Goal: Book appointment/travel/reservation

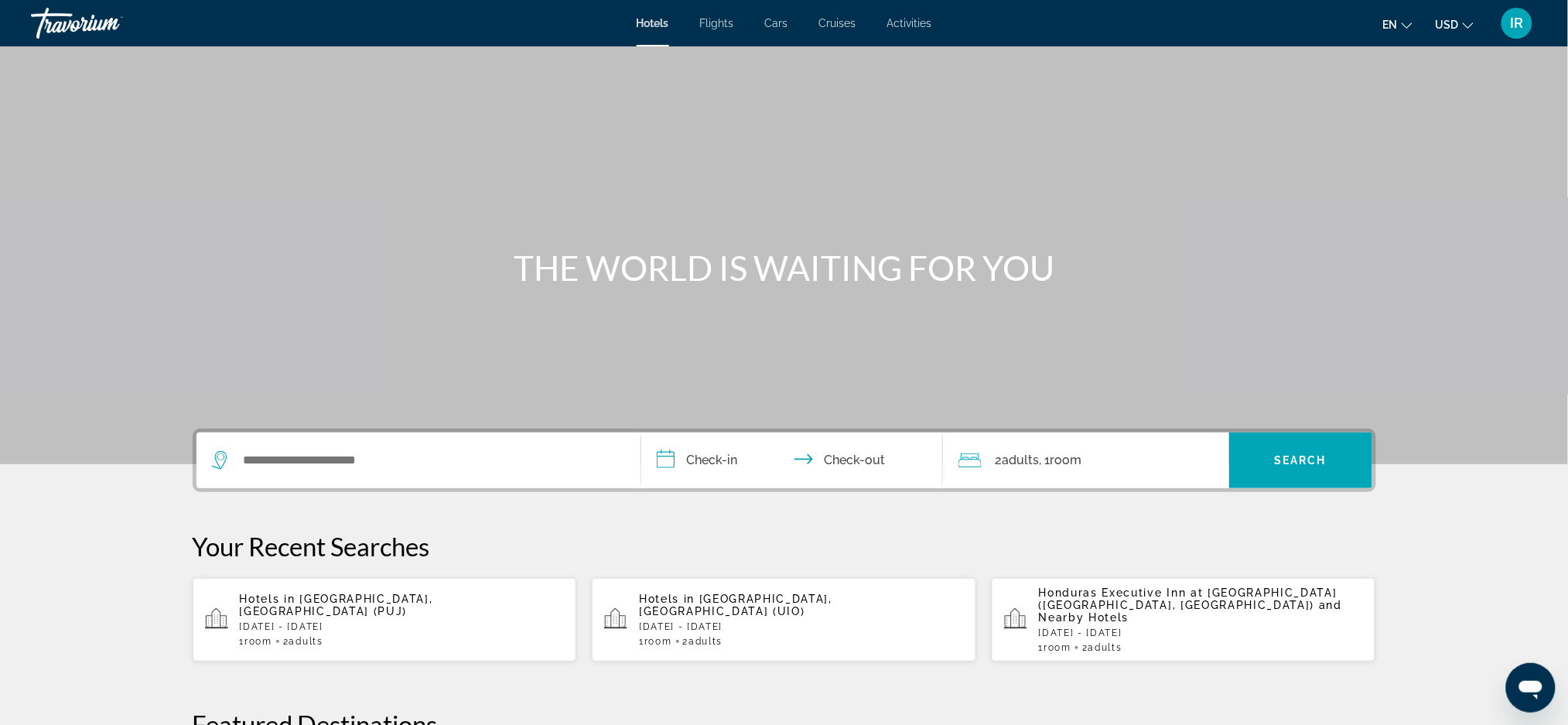
click at [458, 482] on div "Search widget" at bounding box center [418, 460] width 413 height 55
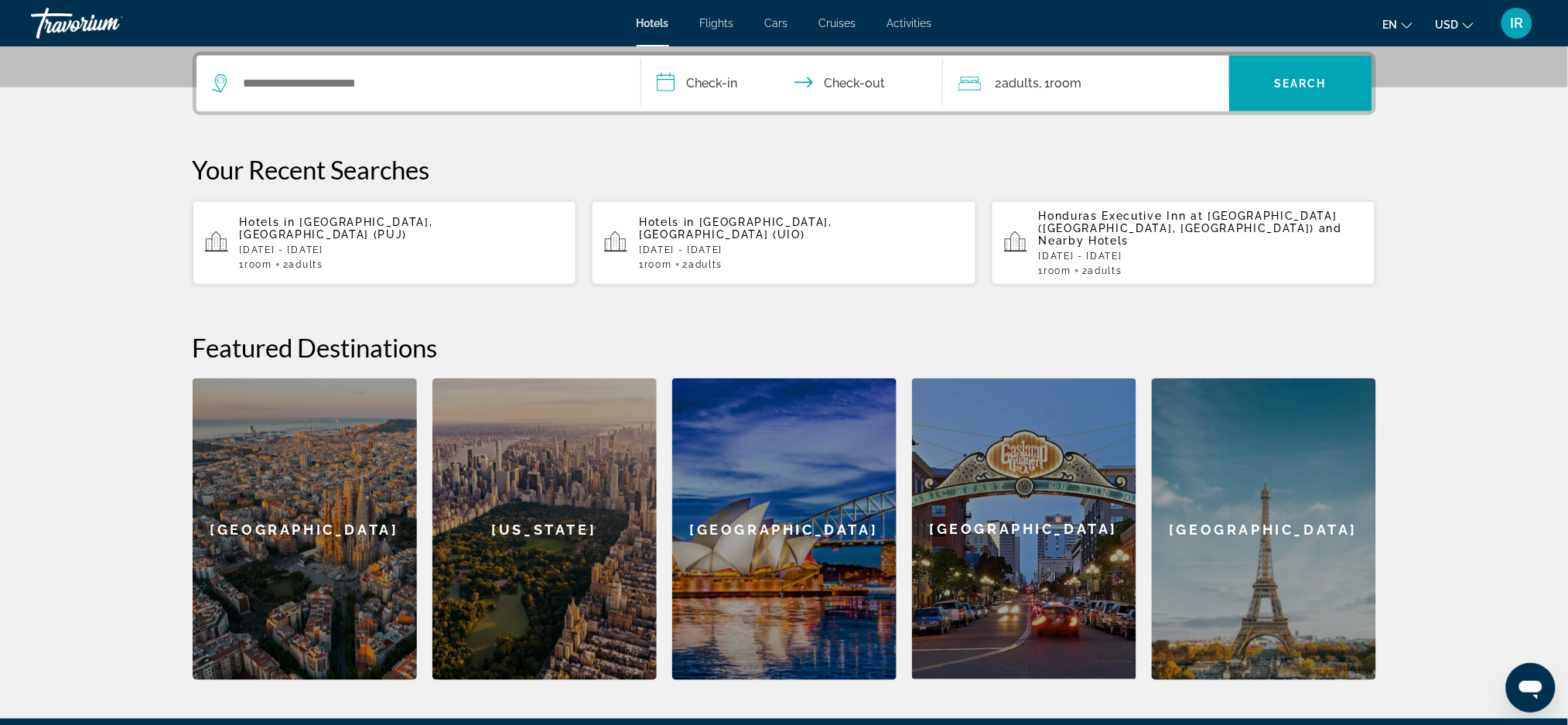
scroll to position [378, 0]
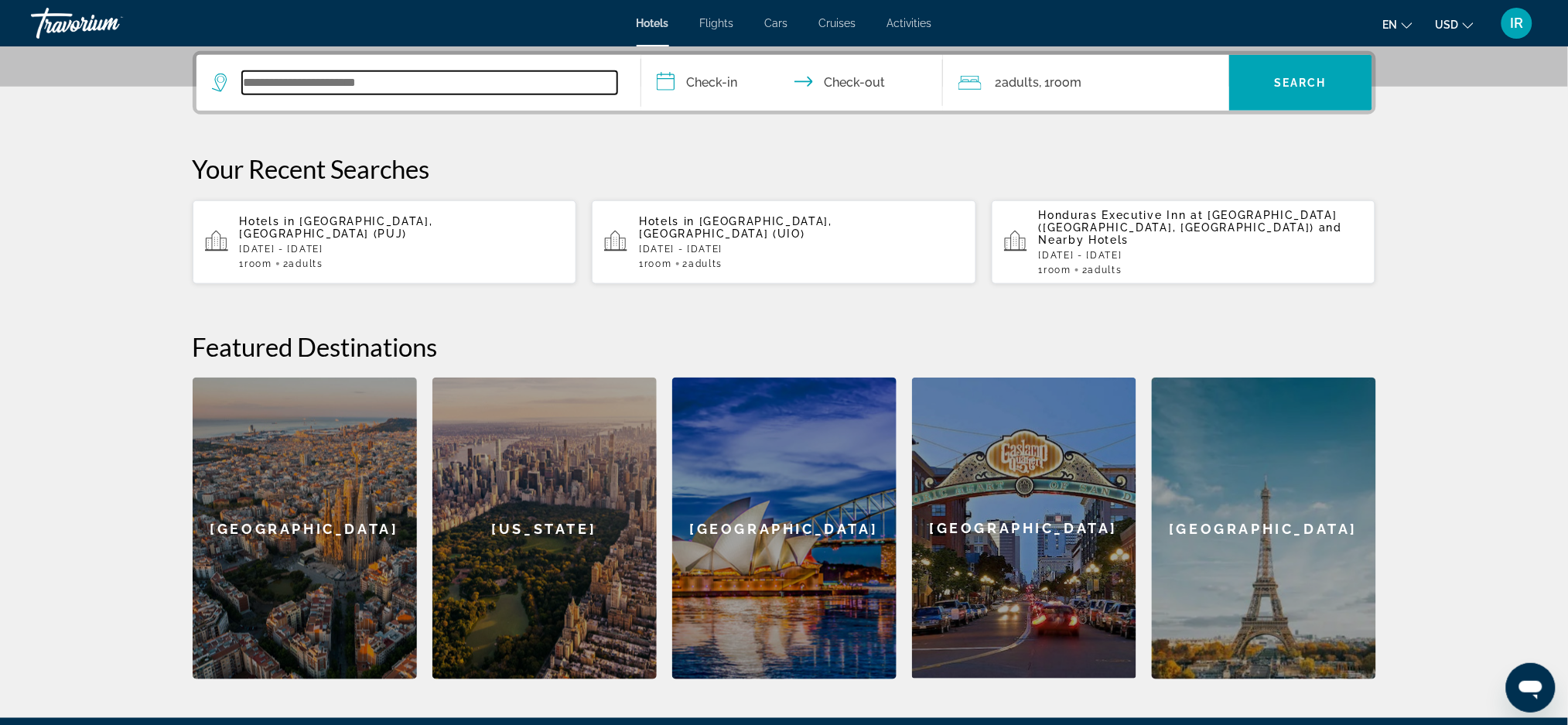
click at [448, 82] on input "Search widget" at bounding box center [430, 83] width 375 height 24
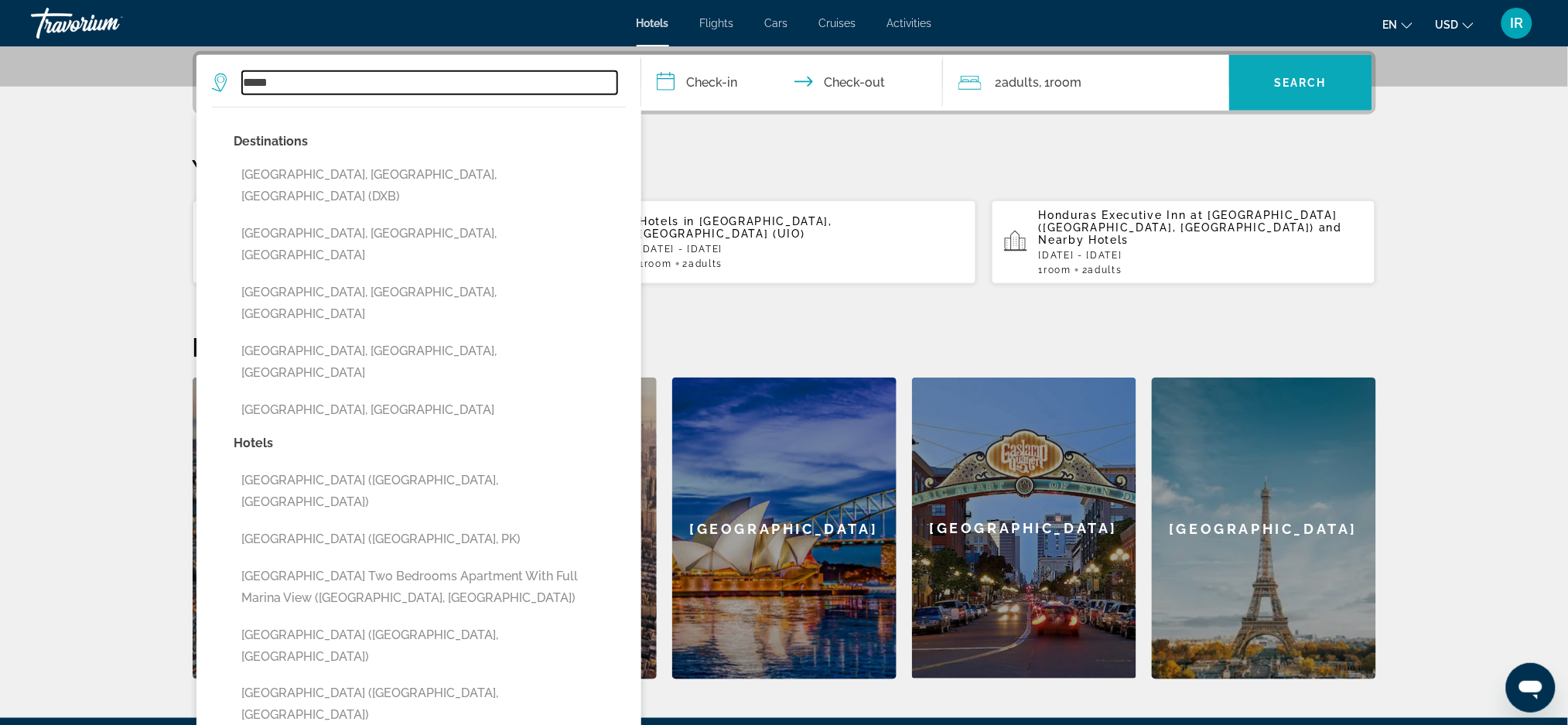
type input "*****"
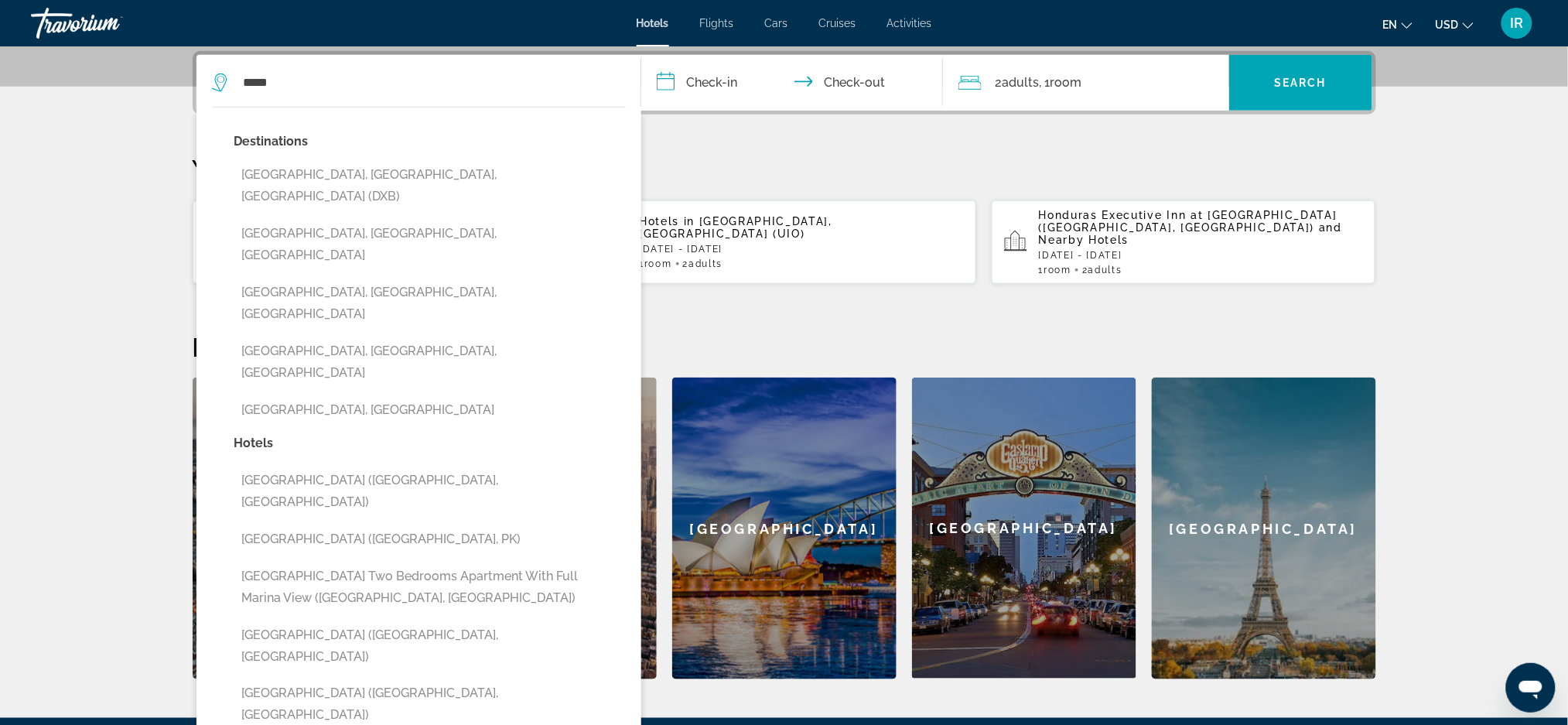
click at [864, 86] on input "**********" at bounding box center [795, 84] width 308 height 60
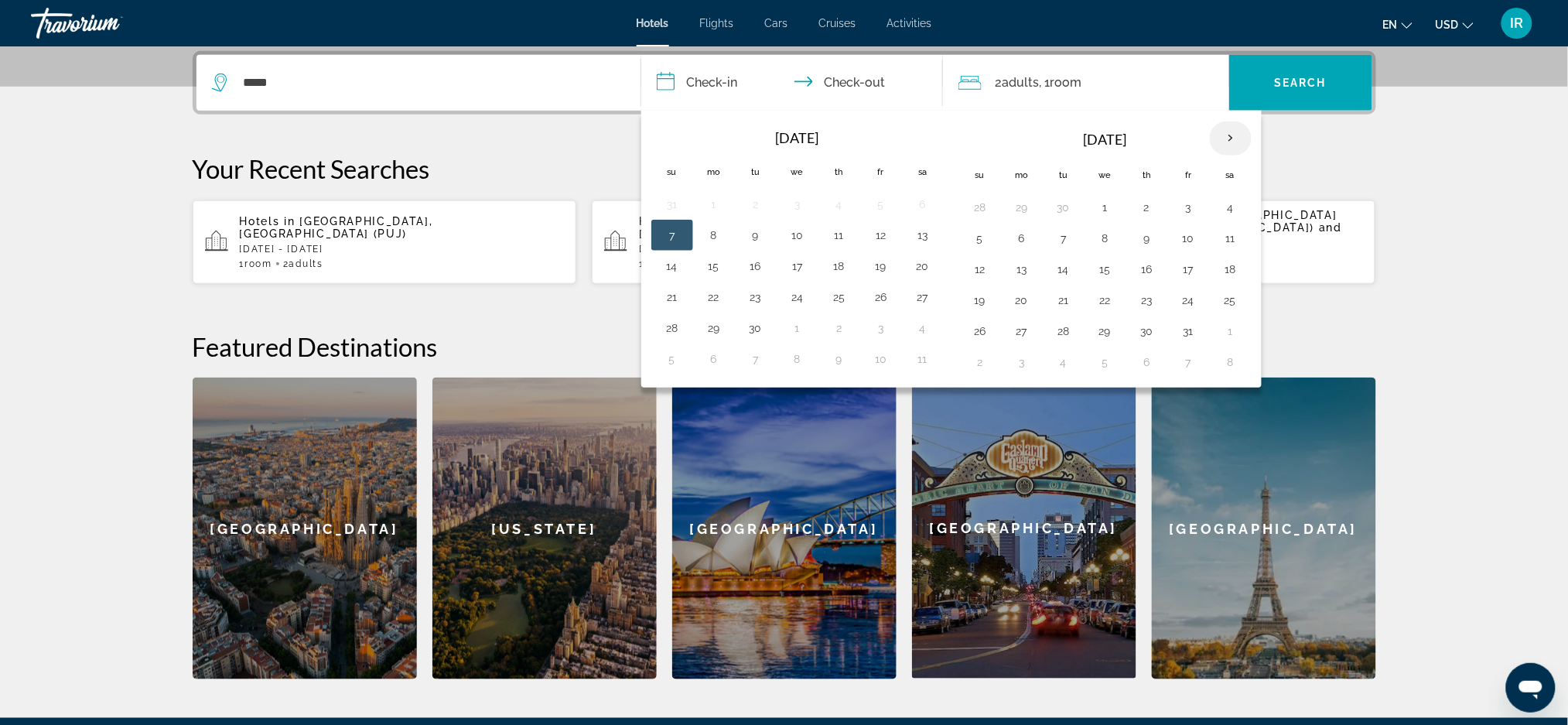
click at [1233, 134] on th "Next month" at bounding box center [1231, 138] width 42 height 34
click at [1234, 147] on th "Next month" at bounding box center [1231, 138] width 42 height 34
click at [1232, 149] on th "Next month" at bounding box center [1231, 138] width 42 height 34
click at [1222, 139] on th "Next month" at bounding box center [1231, 138] width 42 height 34
click at [1229, 144] on th "Next month" at bounding box center [1231, 138] width 42 height 34
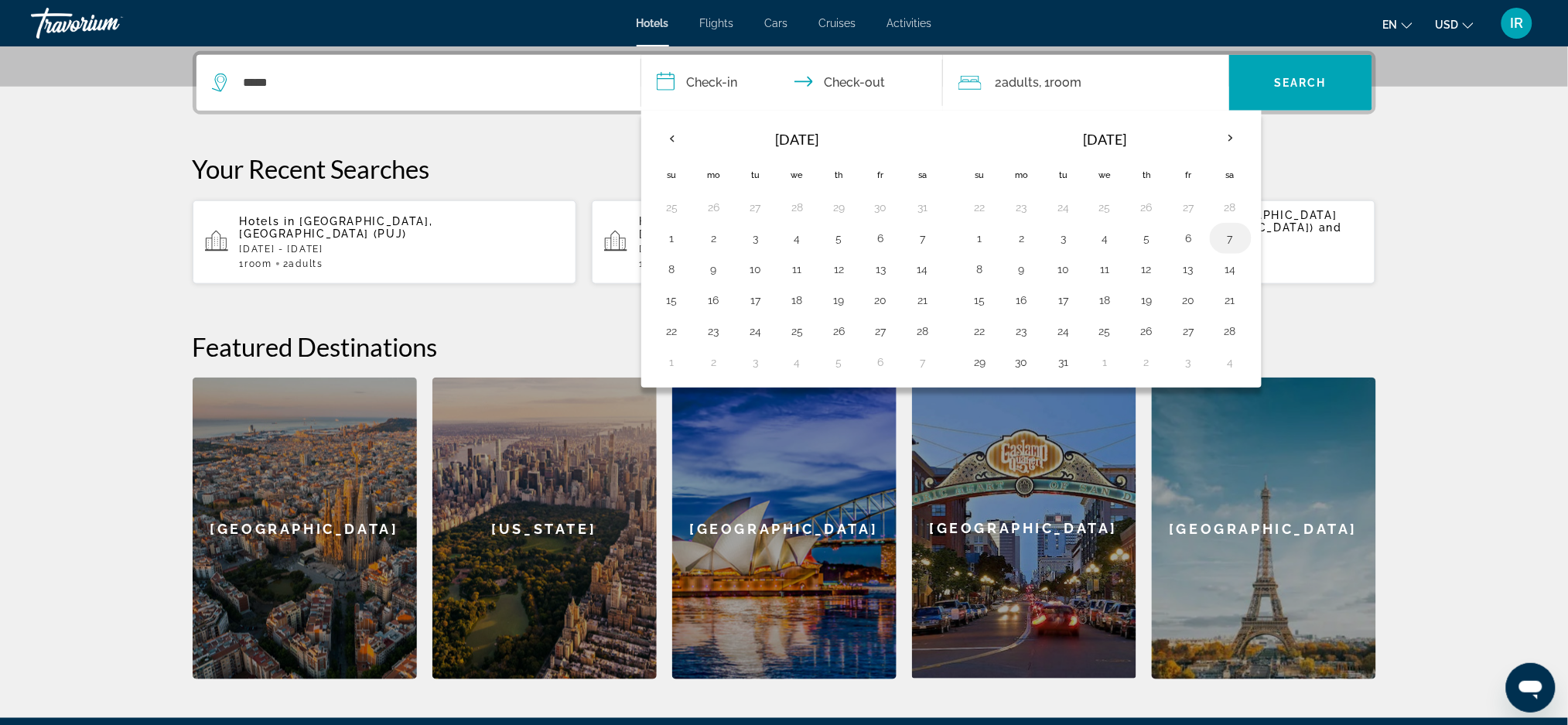
click at [1238, 243] on button "7" at bounding box center [1230, 238] width 25 height 22
click at [1067, 267] on button "10" at bounding box center [1063, 269] width 25 height 22
type input "**********"
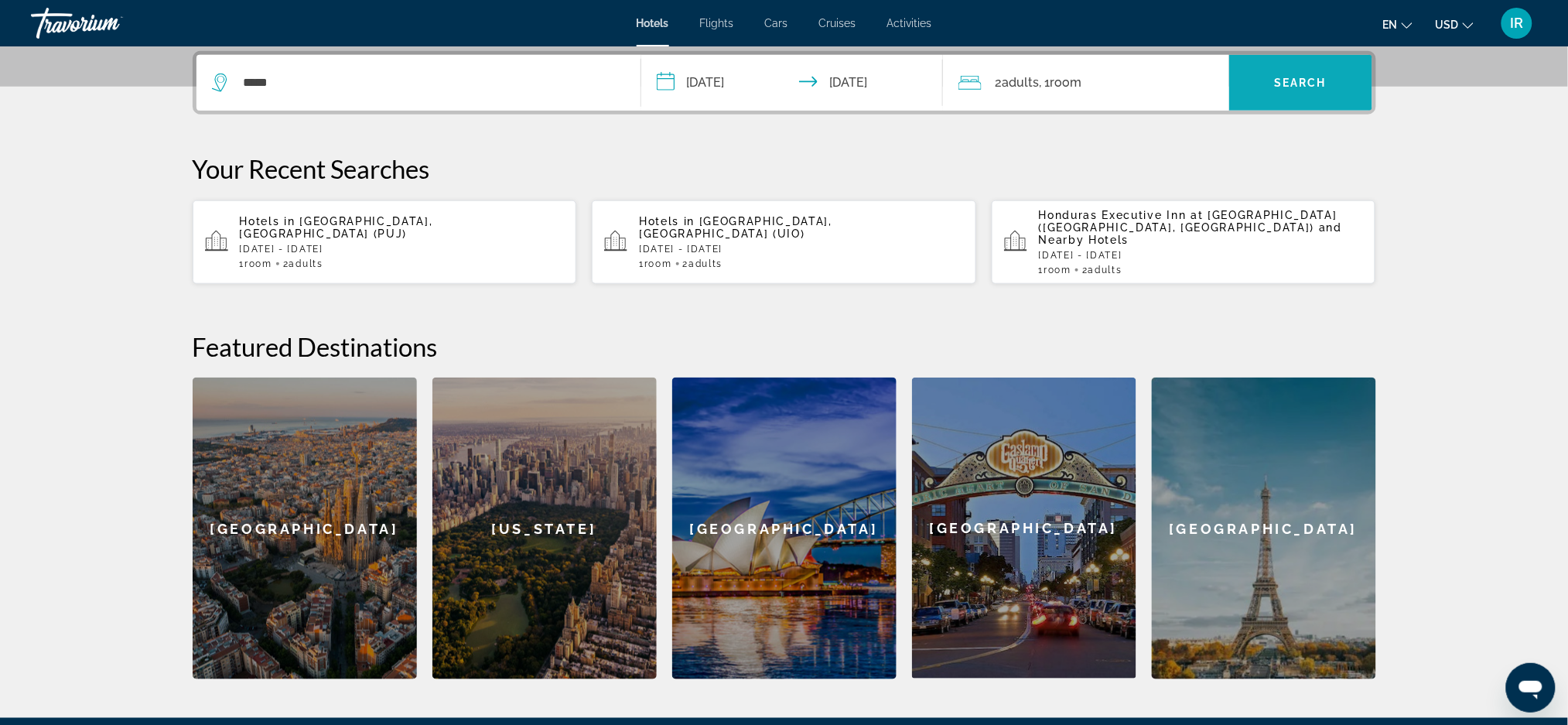
click at [1303, 80] on span "Search" at bounding box center [1300, 83] width 53 height 13
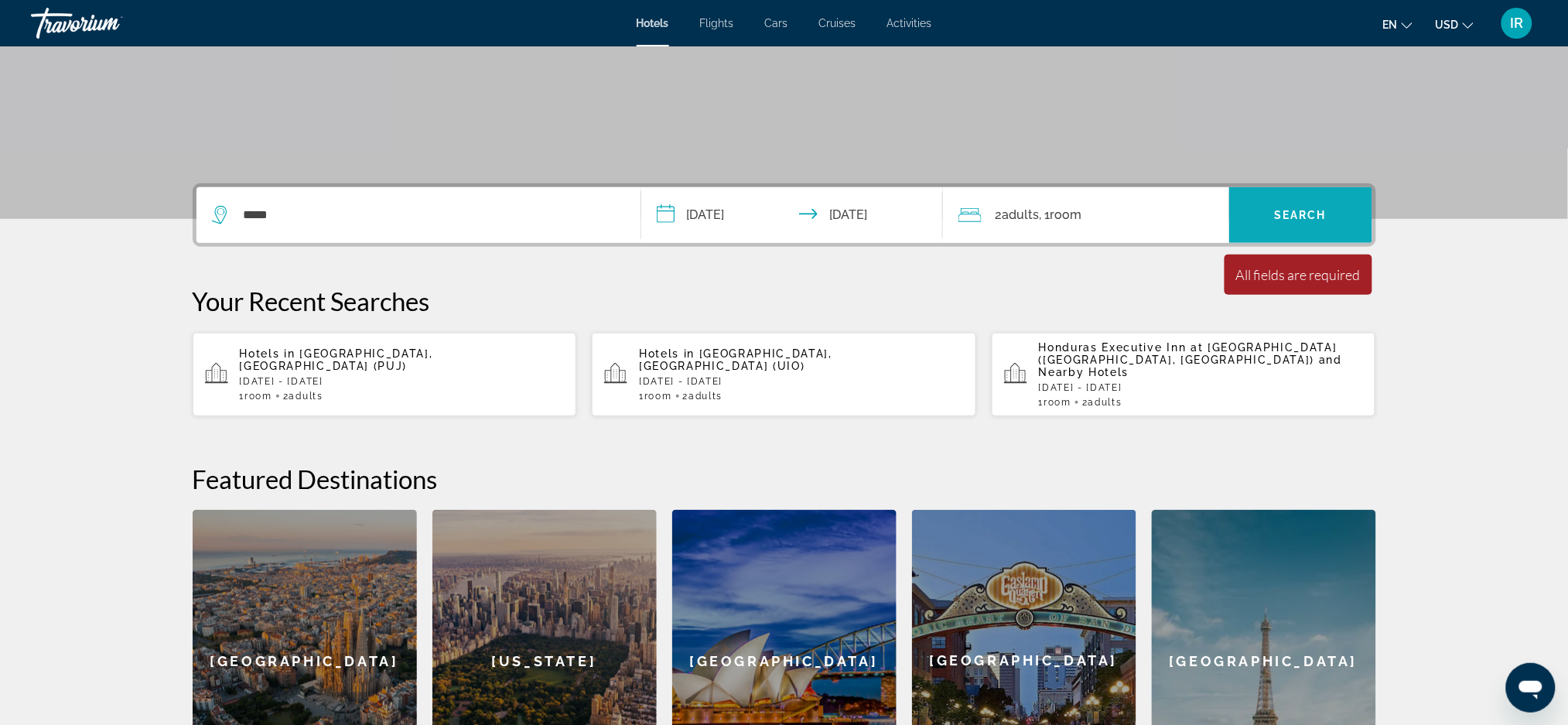
scroll to position [246, 0]
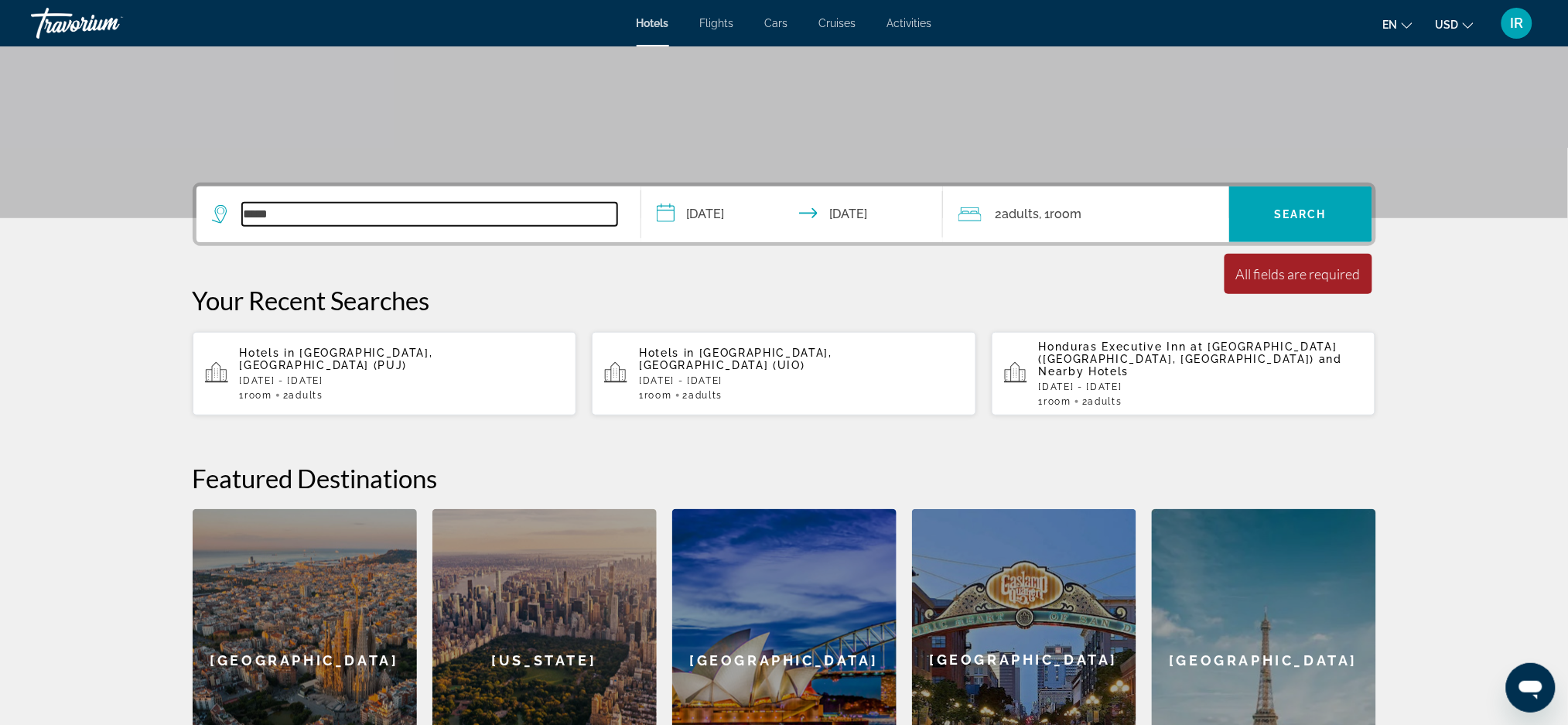
click at [328, 218] on input "*****" at bounding box center [430, 214] width 375 height 24
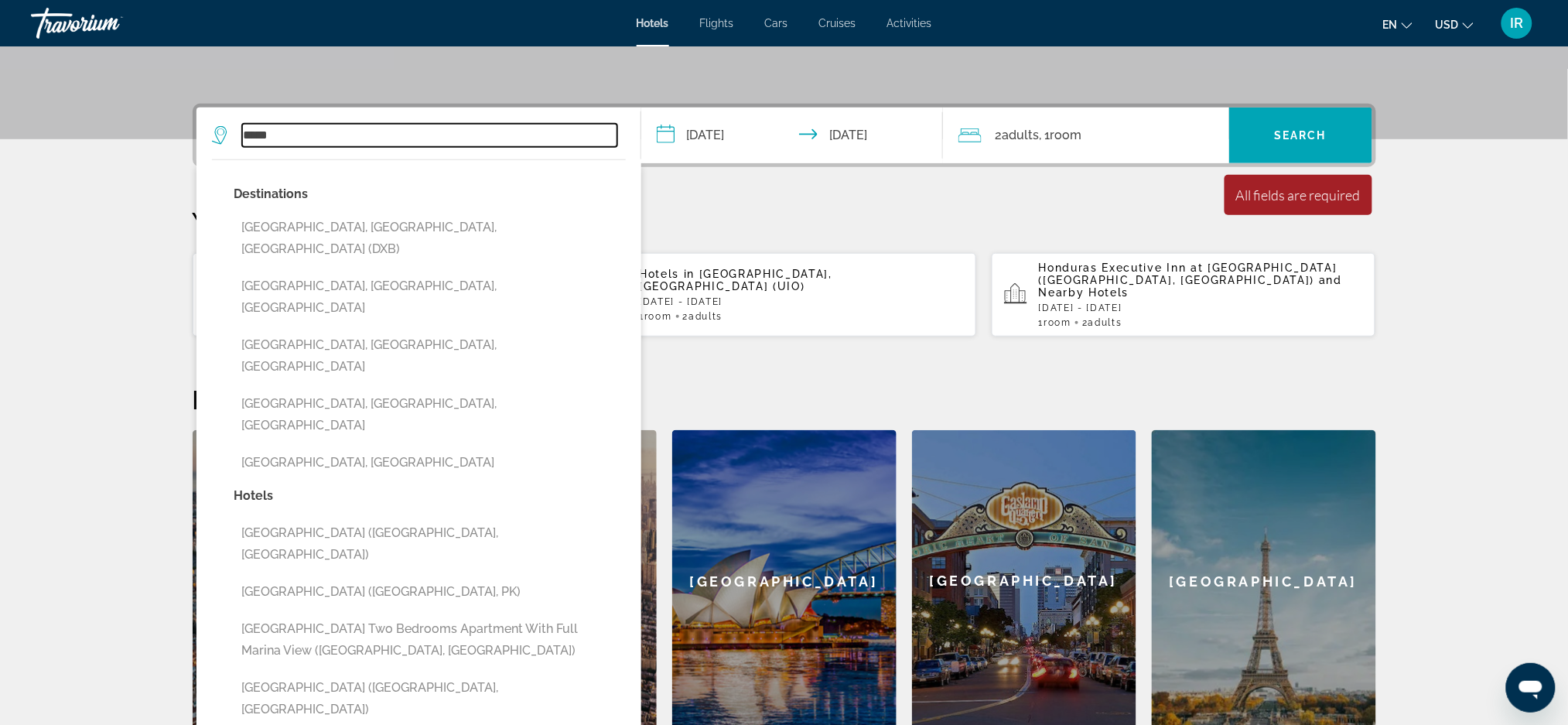
scroll to position [378, 0]
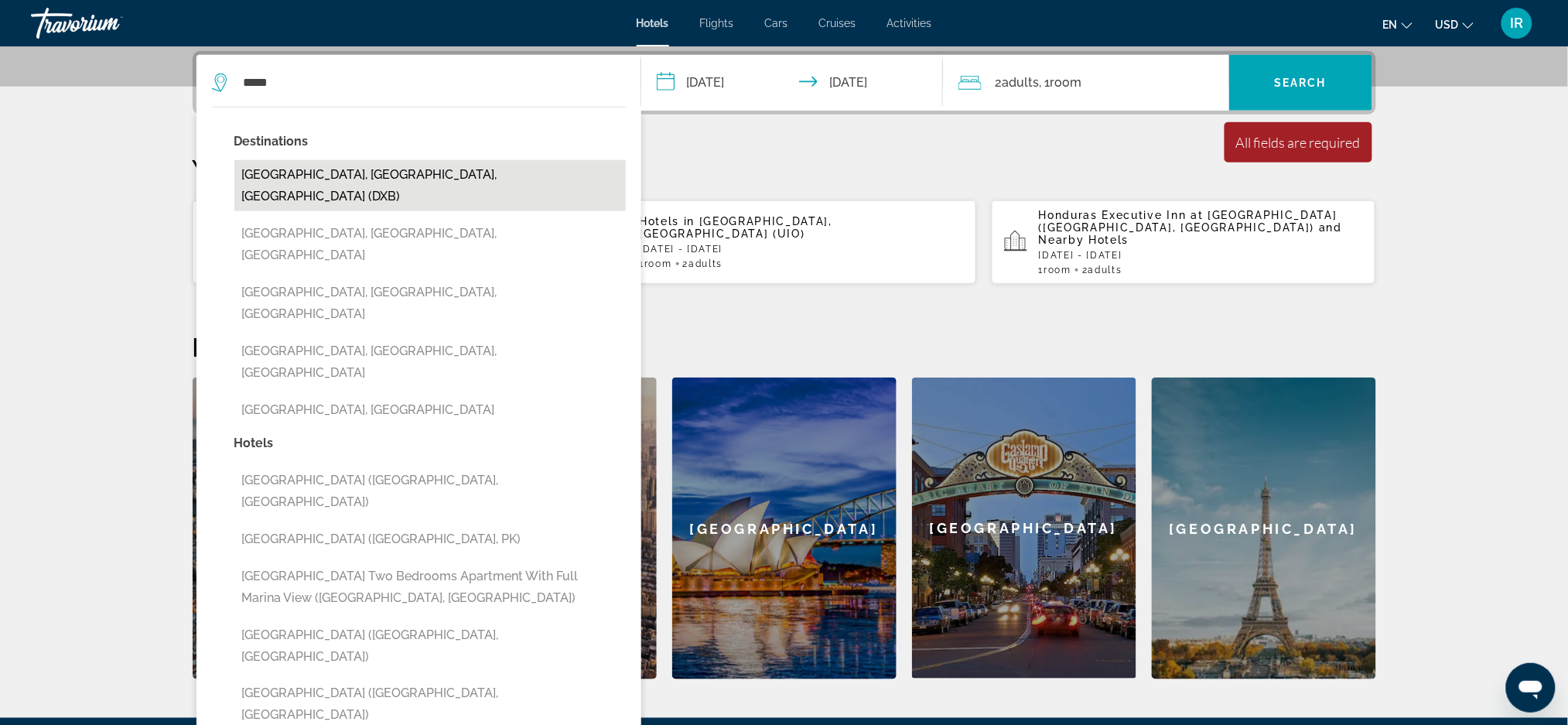
click at [390, 181] on button "[GEOGRAPHIC_DATA], [GEOGRAPHIC_DATA], [GEOGRAPHIC_DATA] (DXB)" at bounding box center [430, 185] width 392 height 51
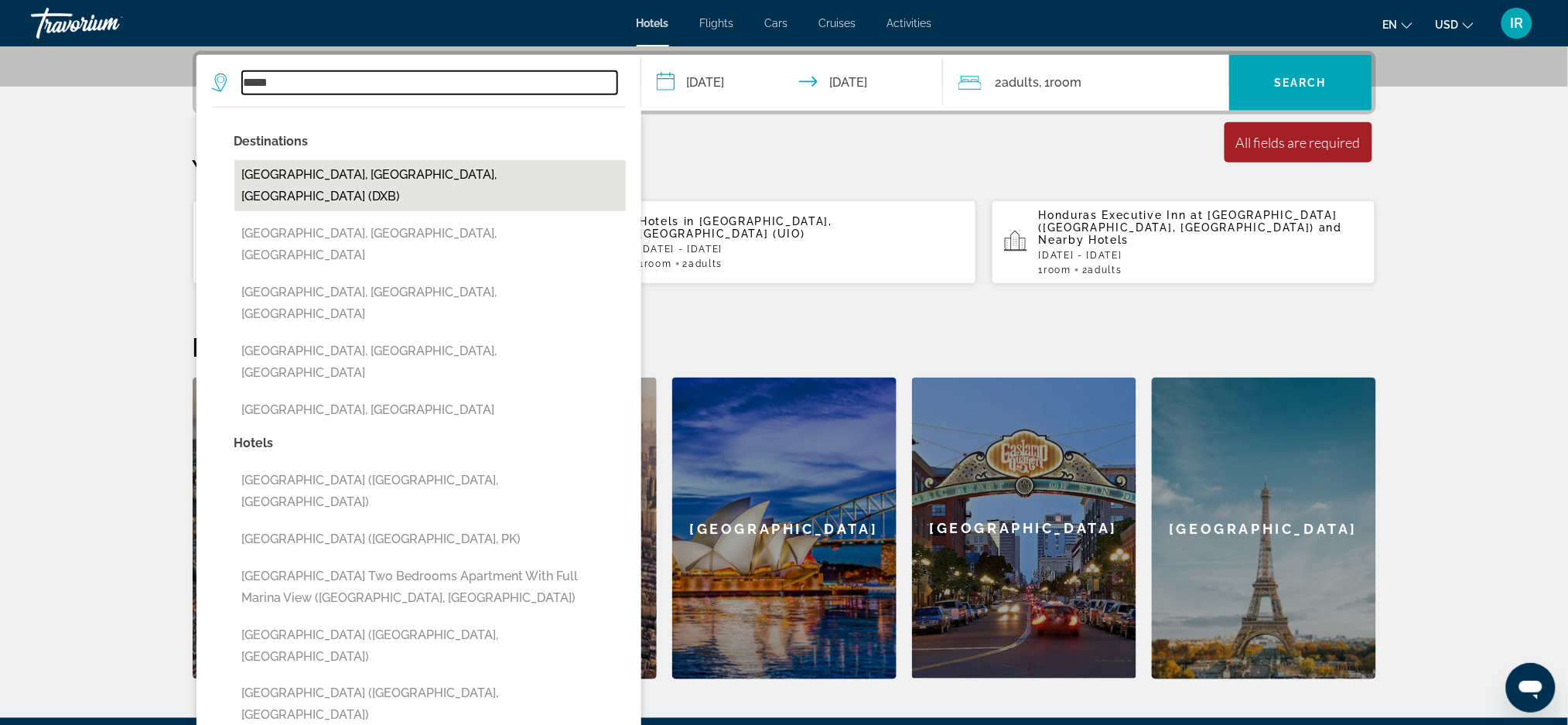
type input "**********"
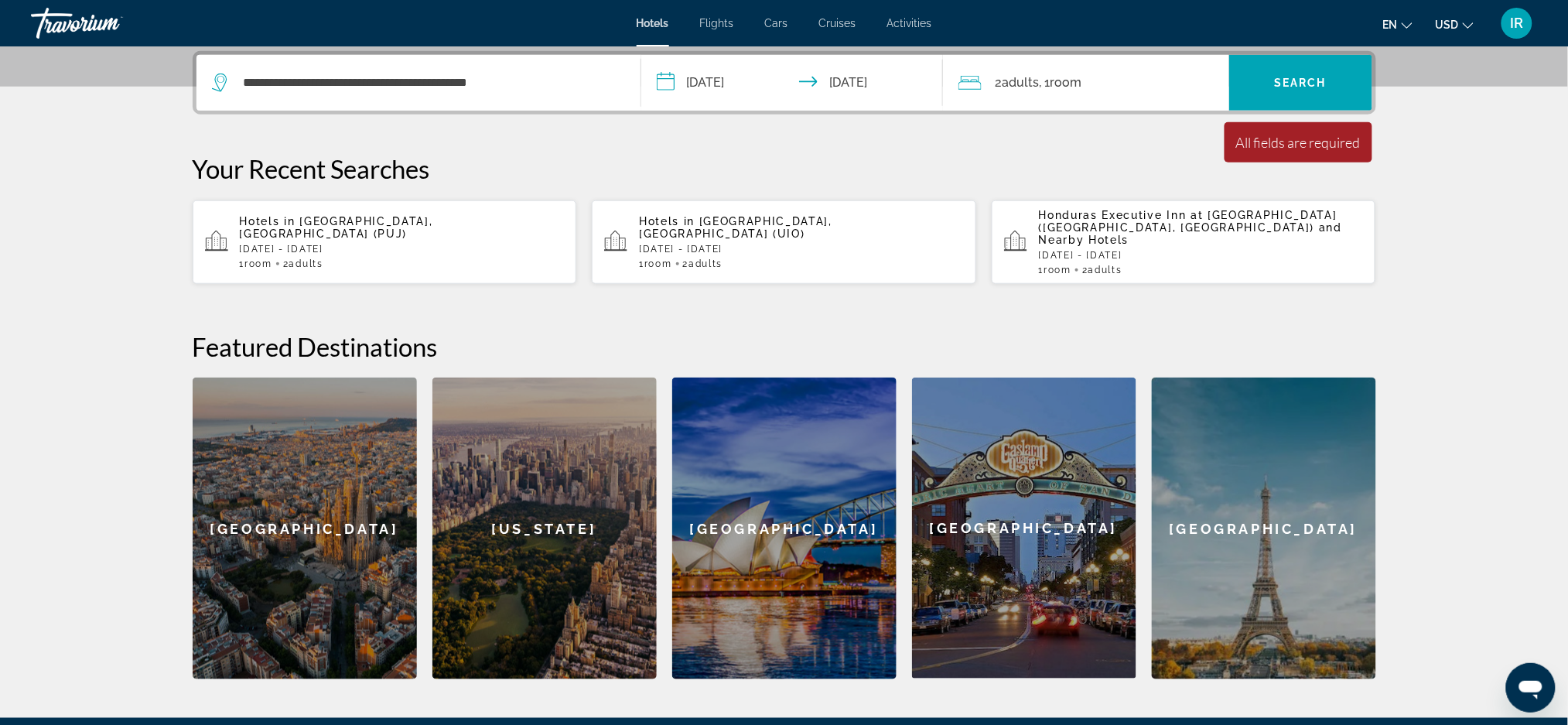
click at [1290, 150] on div "Minimum length of stay is 1 day All fields are required Children ages are requi…" at bounding box center [1298, 143] width 148 height 40
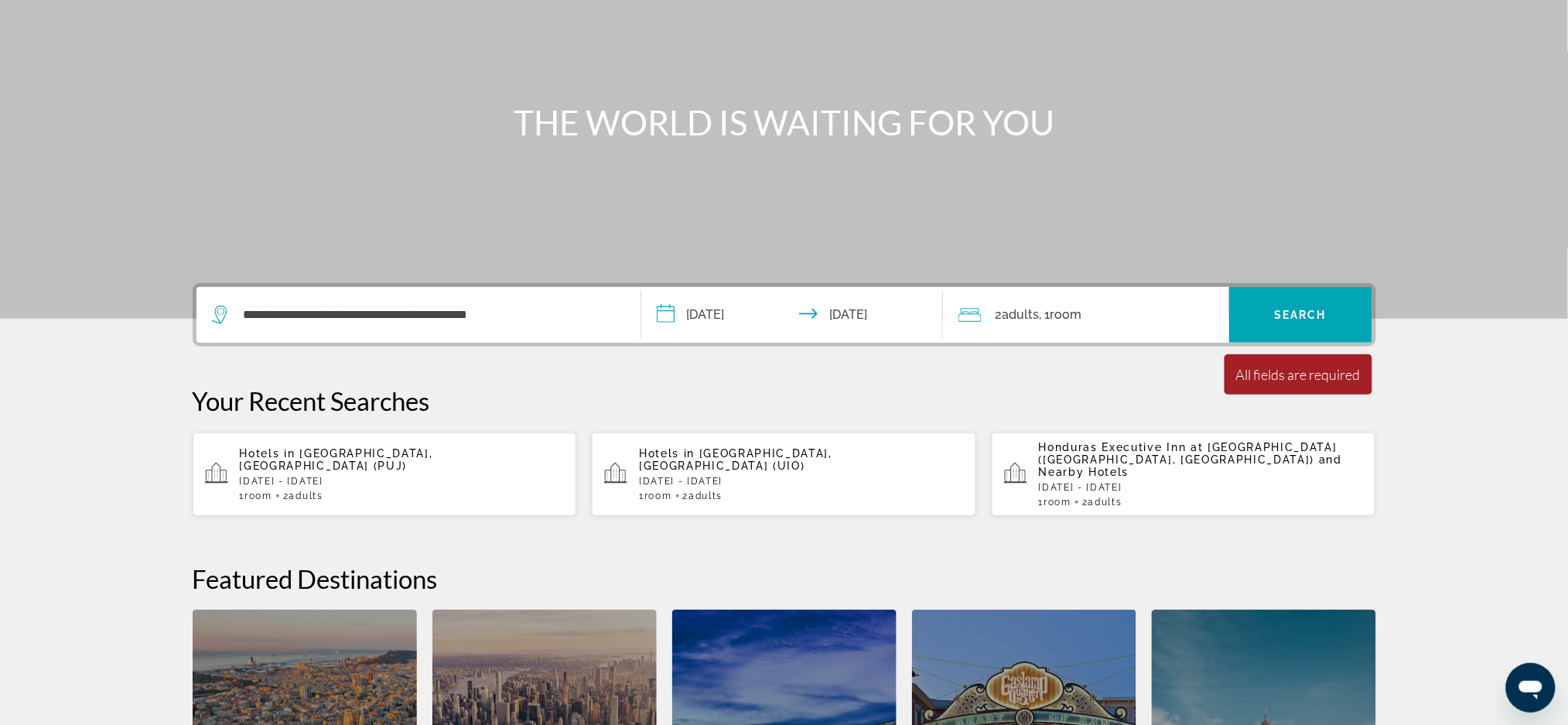
scroll to position [0, 0]
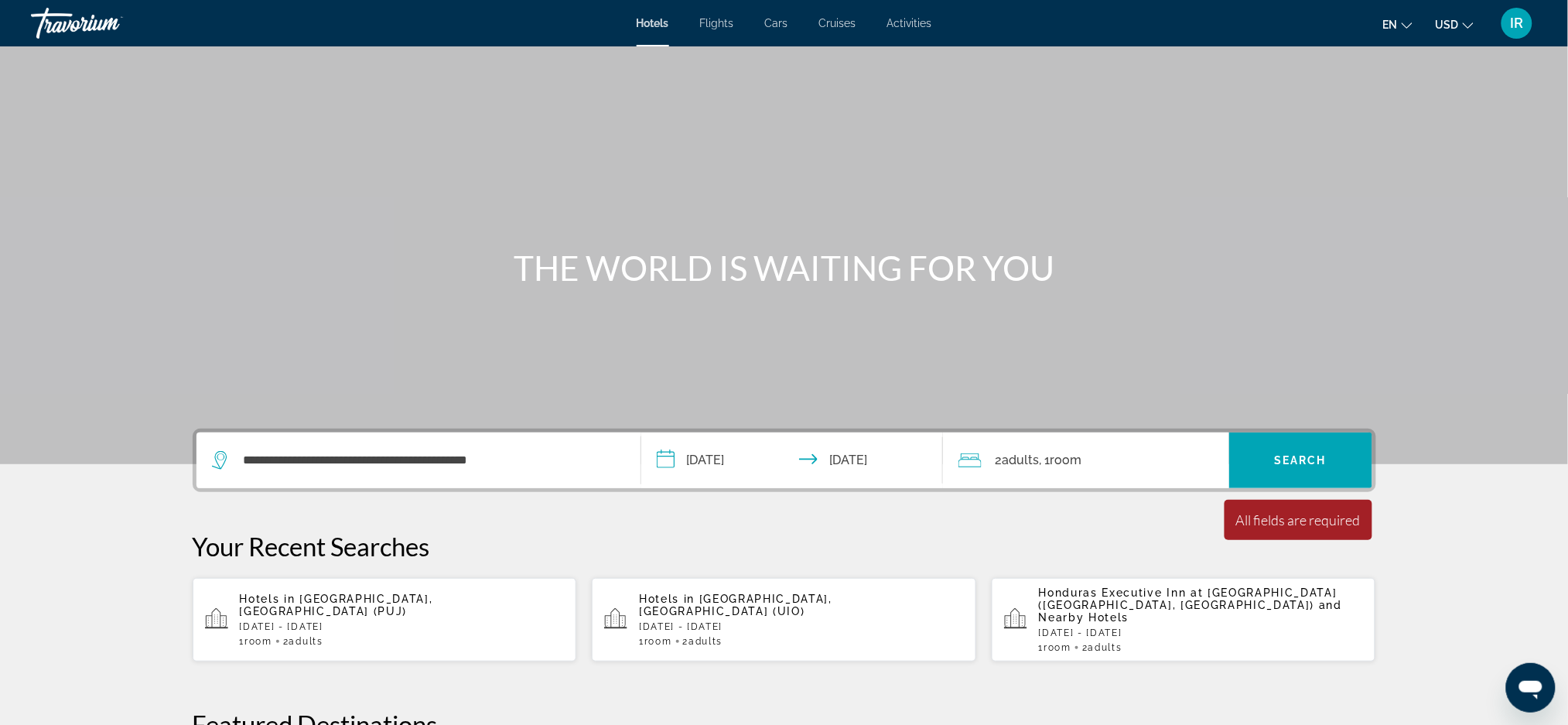
click at [651, 22] on span "Hotels" at bounding box center [653, 24] width 33 height 13
click at [1310, 456] on span "Search" at bounding box center [1300, 461] width 53 height 13
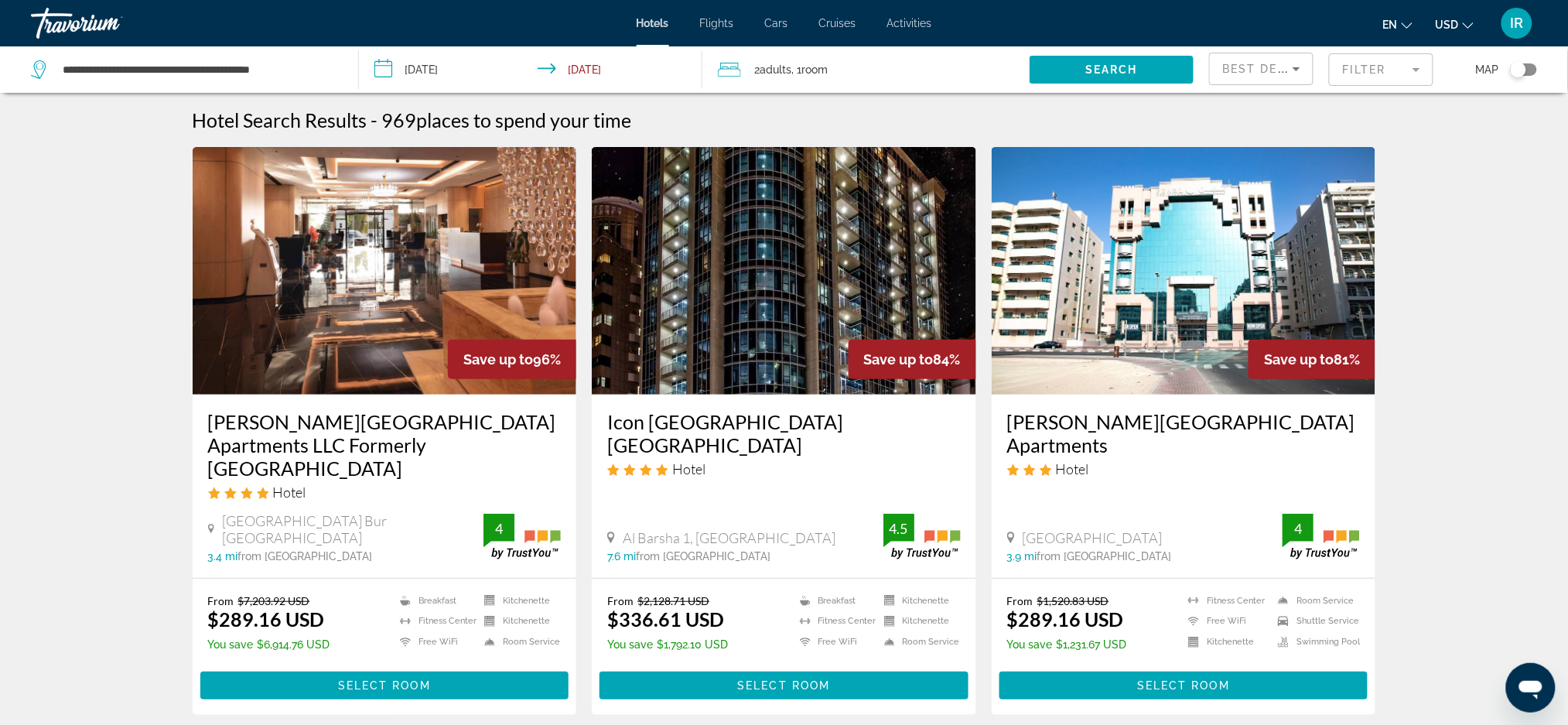
click at [1365, 70] on mat-form-field "Filter" at bounding box center [1381, 70] width 104 height 33
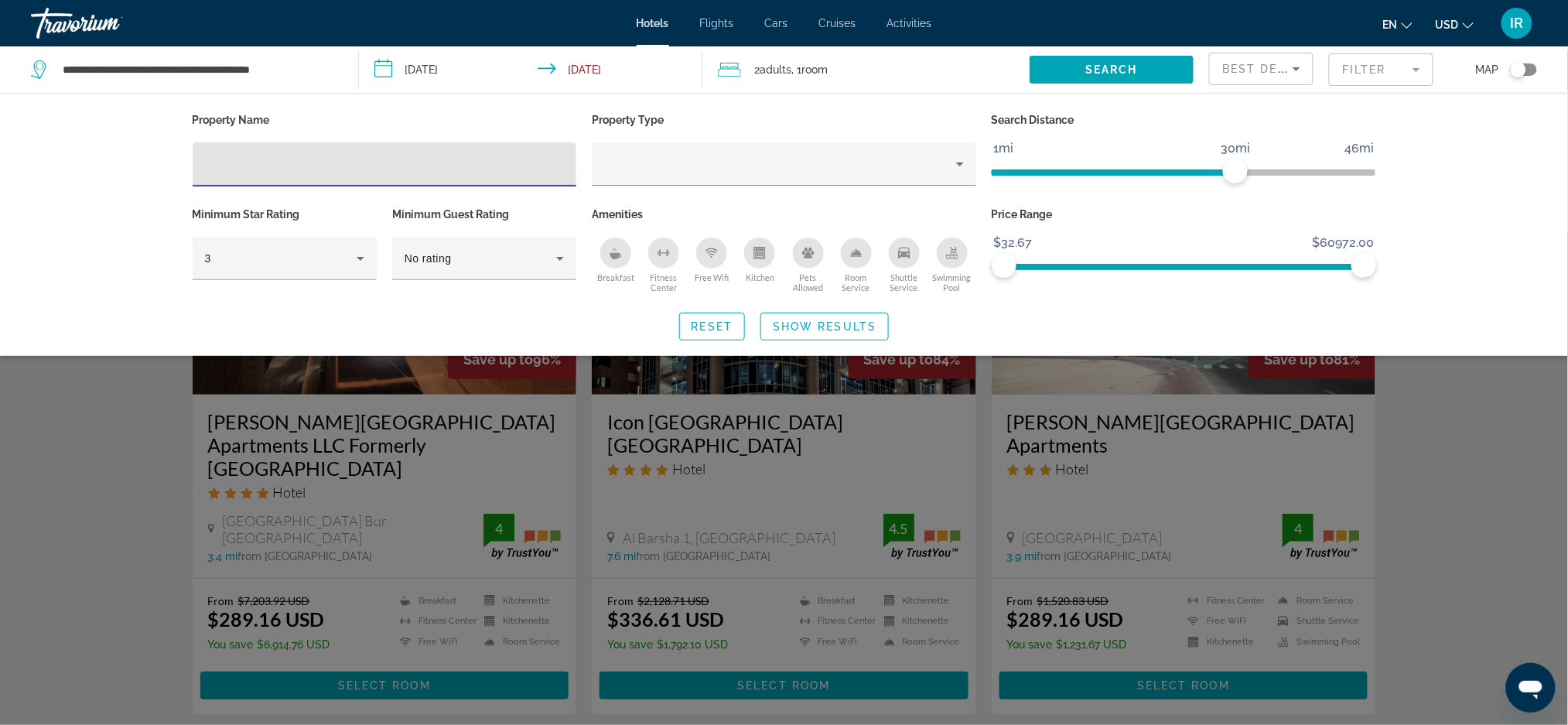
click at [323, 159] on input "Hotel Filters" at bounding box center [385, 164] width 360 height 18
type input "****"
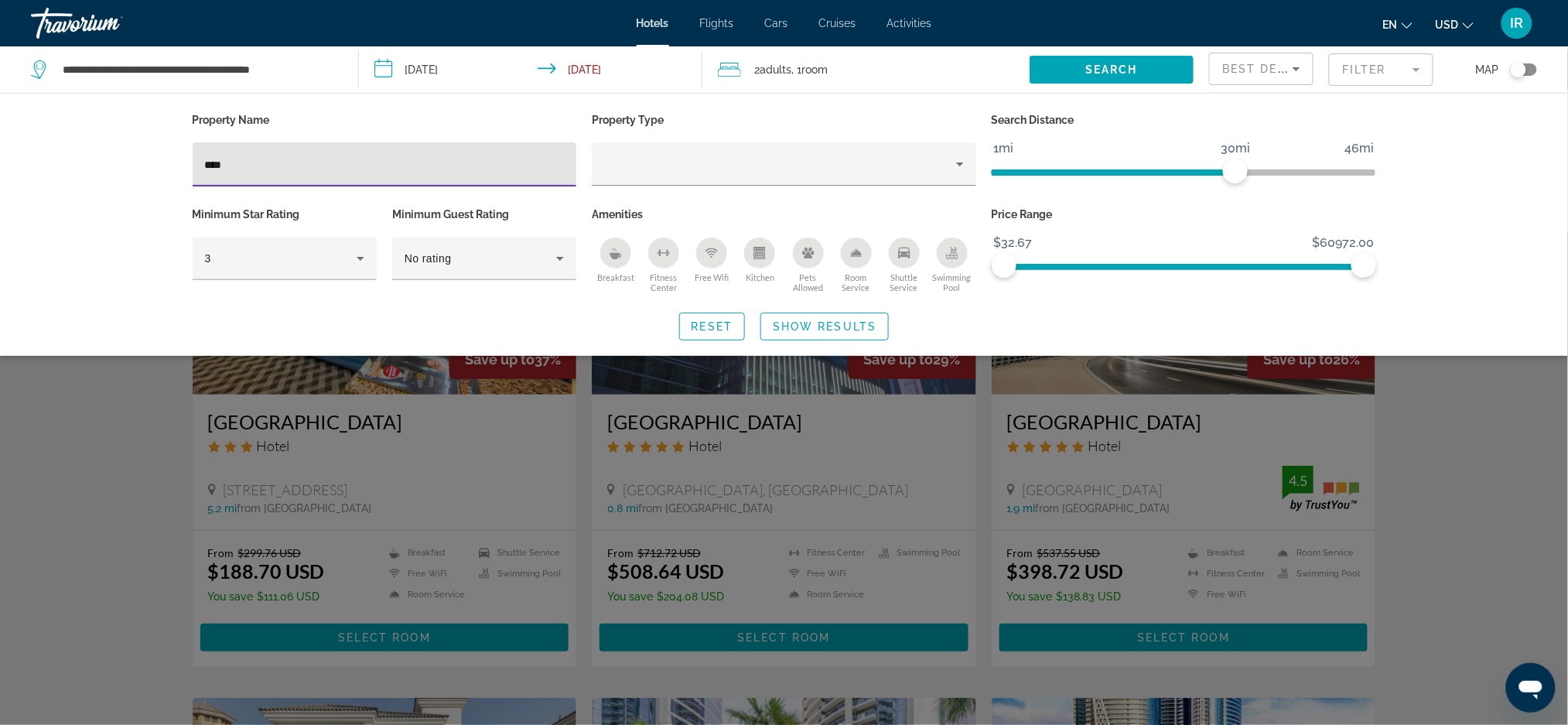
click at [777, 417] on div "Search widget" at bounding box center [784, 478] width 1568 height 492
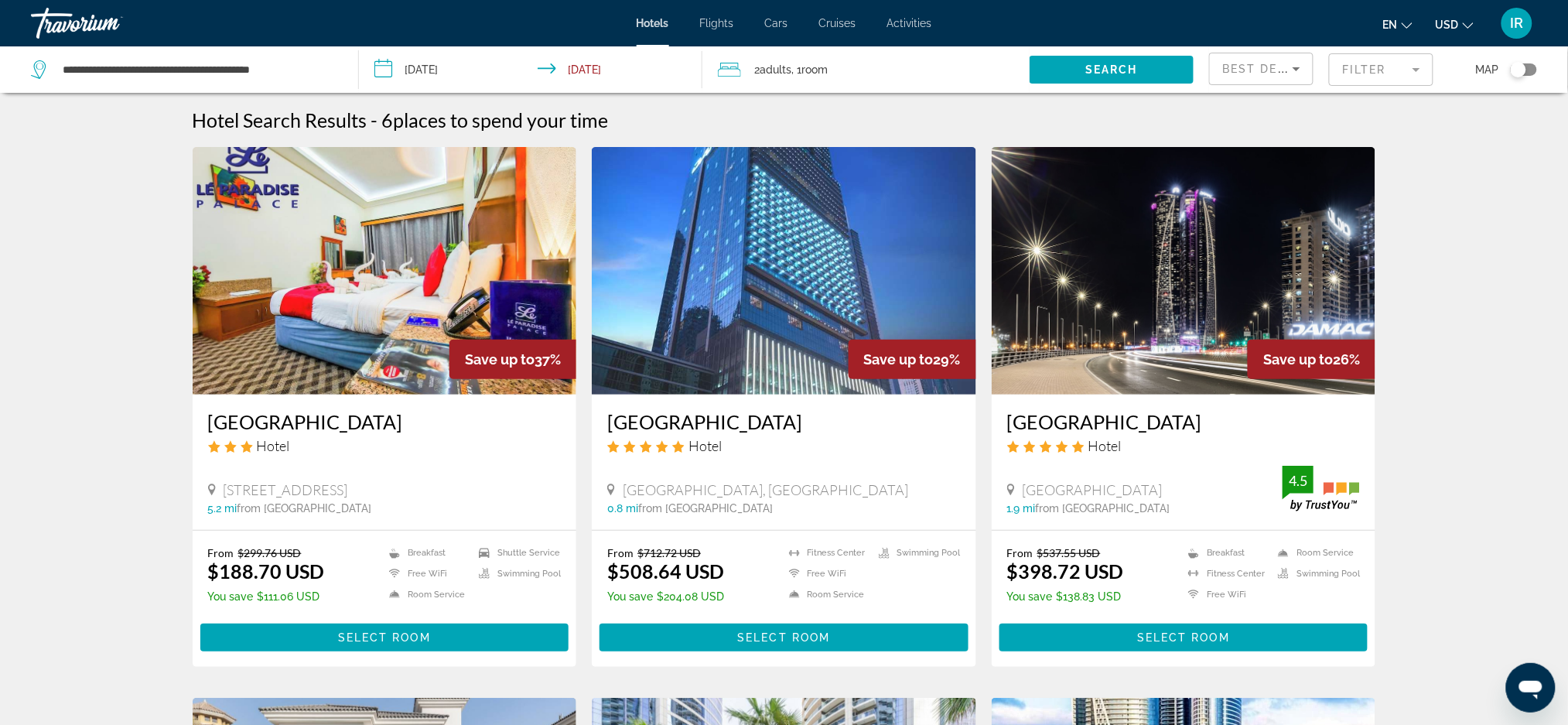
click at [781, 423] on h3 "[GEOGRAPHIC_DATA]" at bounding box center [783, 422] width 353 height 24
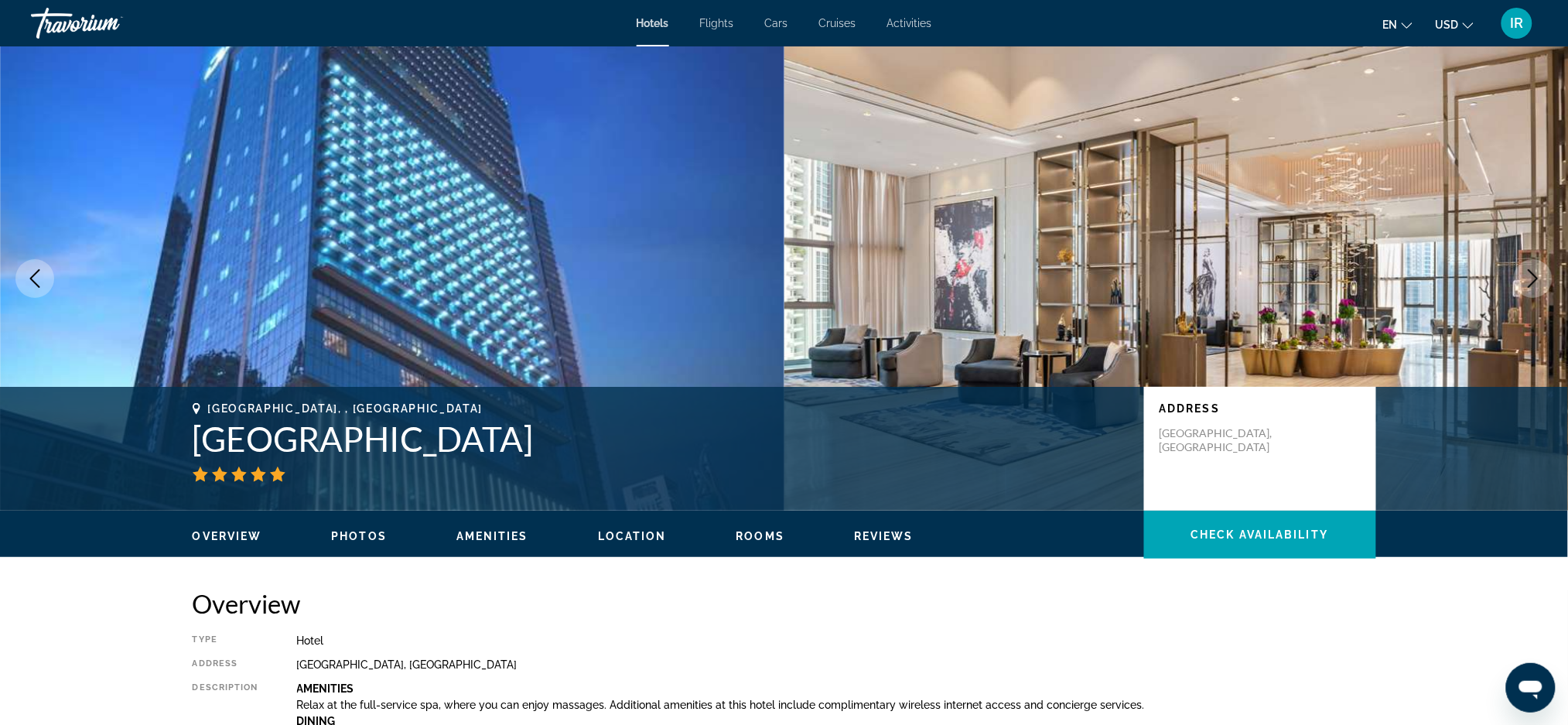
click at [43, 509] on div "[GEOGRAPHIC_DATA], , [GEOGRAPHIC_DATA] [GEOGRAPHIC_DATA] [GEOGRAPHIC_DATA] Addr…" at bounding box center [784, 449] width 1568 height 124
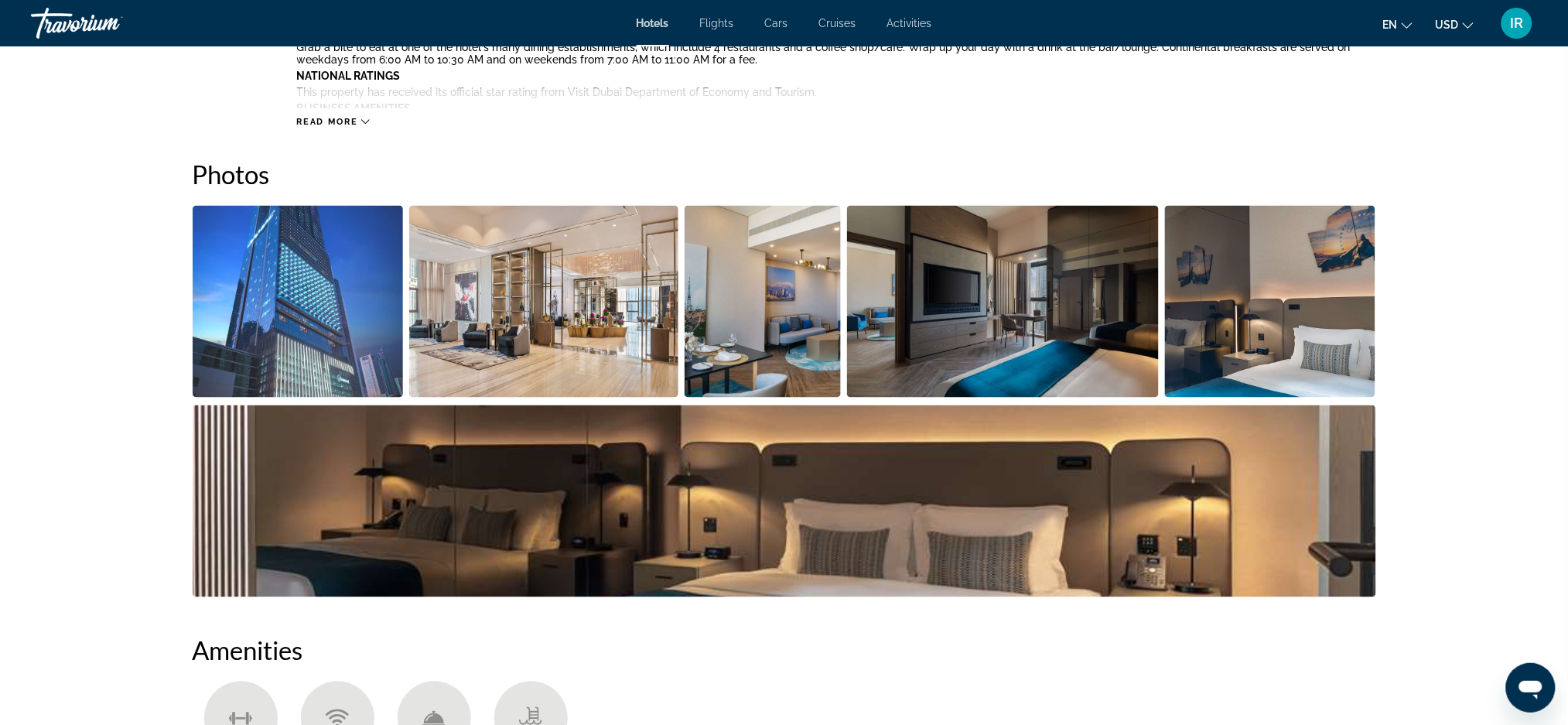
scroll to position [699, 0]
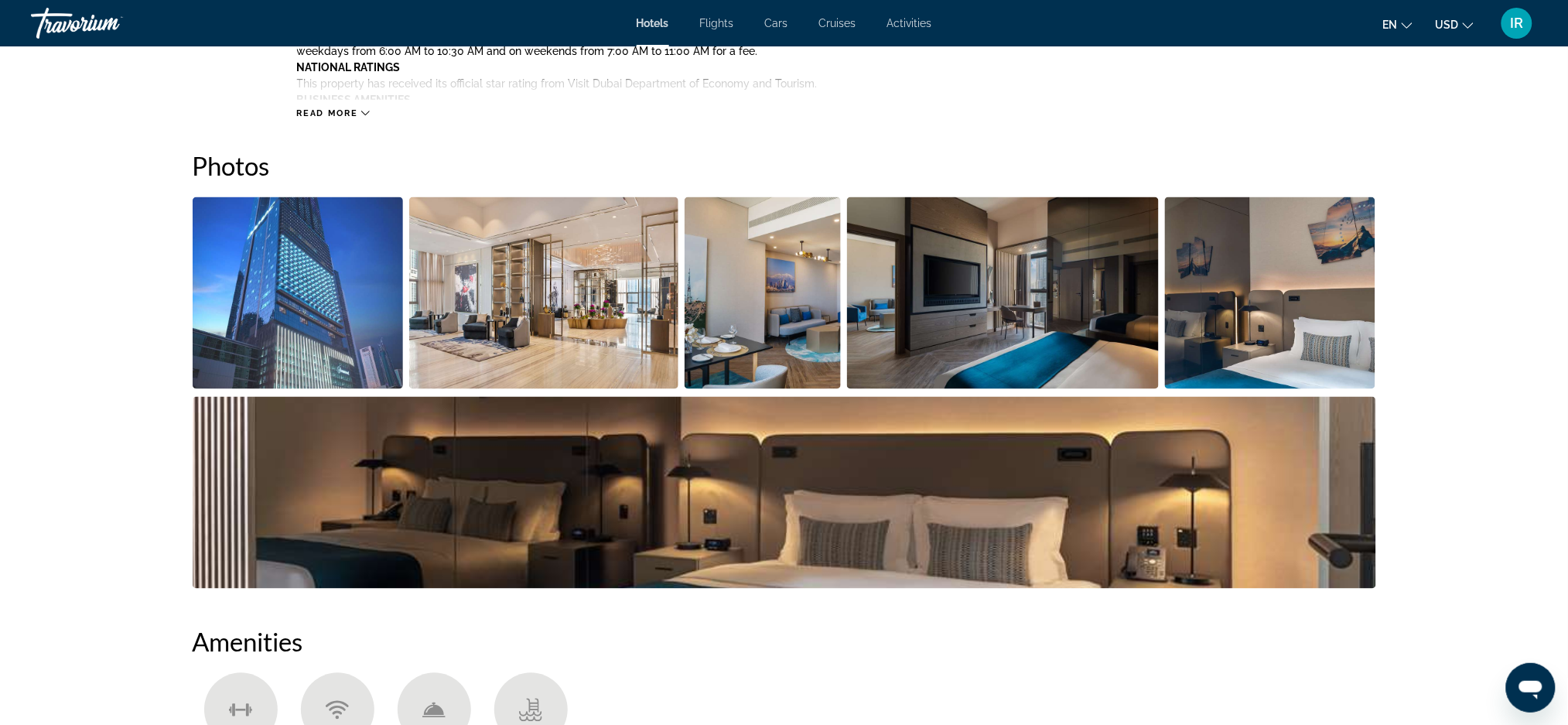
click at [293, 343] on img "Open full-screen image slider" at bounding box center [298, 293] width 211 height 192
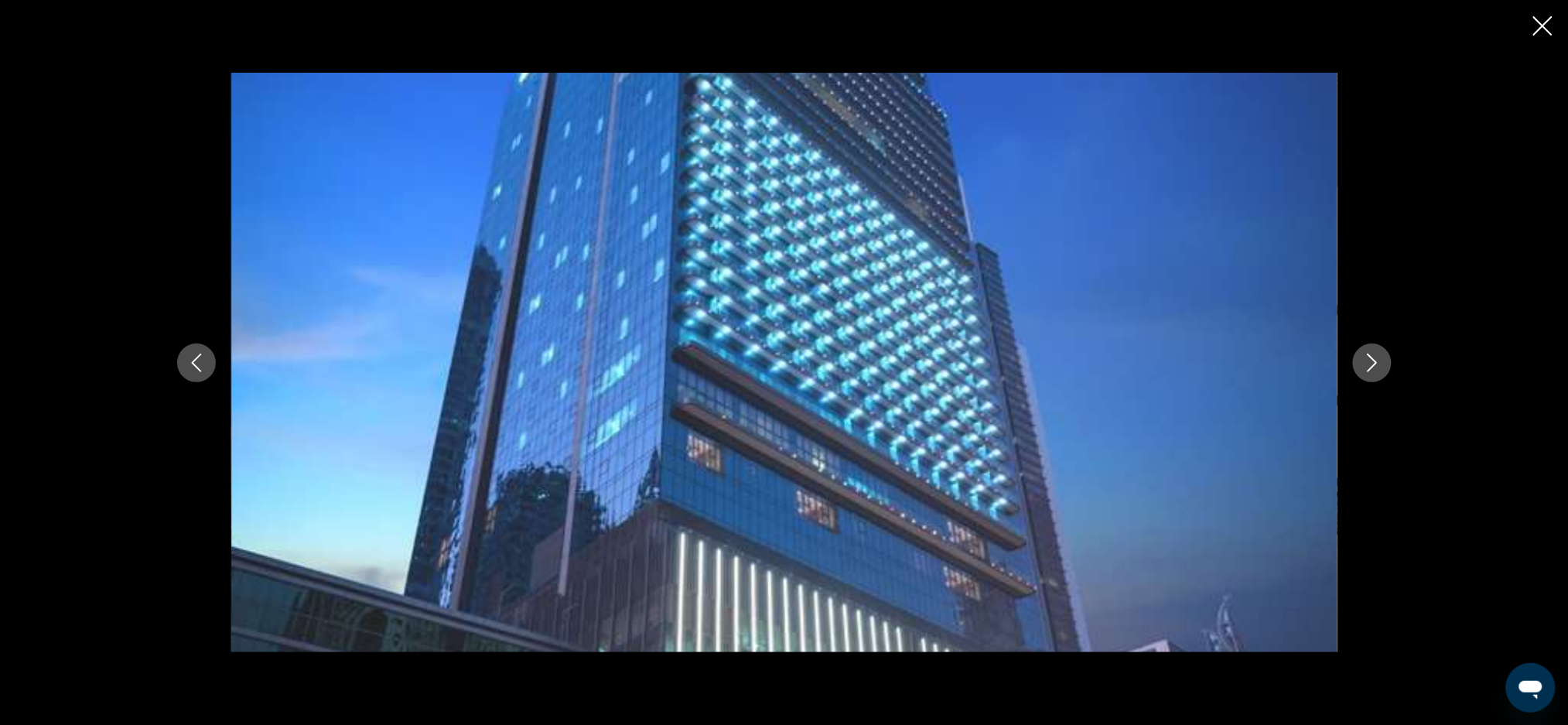
click at [205, 357] on icon "Previous image" at bounding box center [196, 362] width 18 height 18
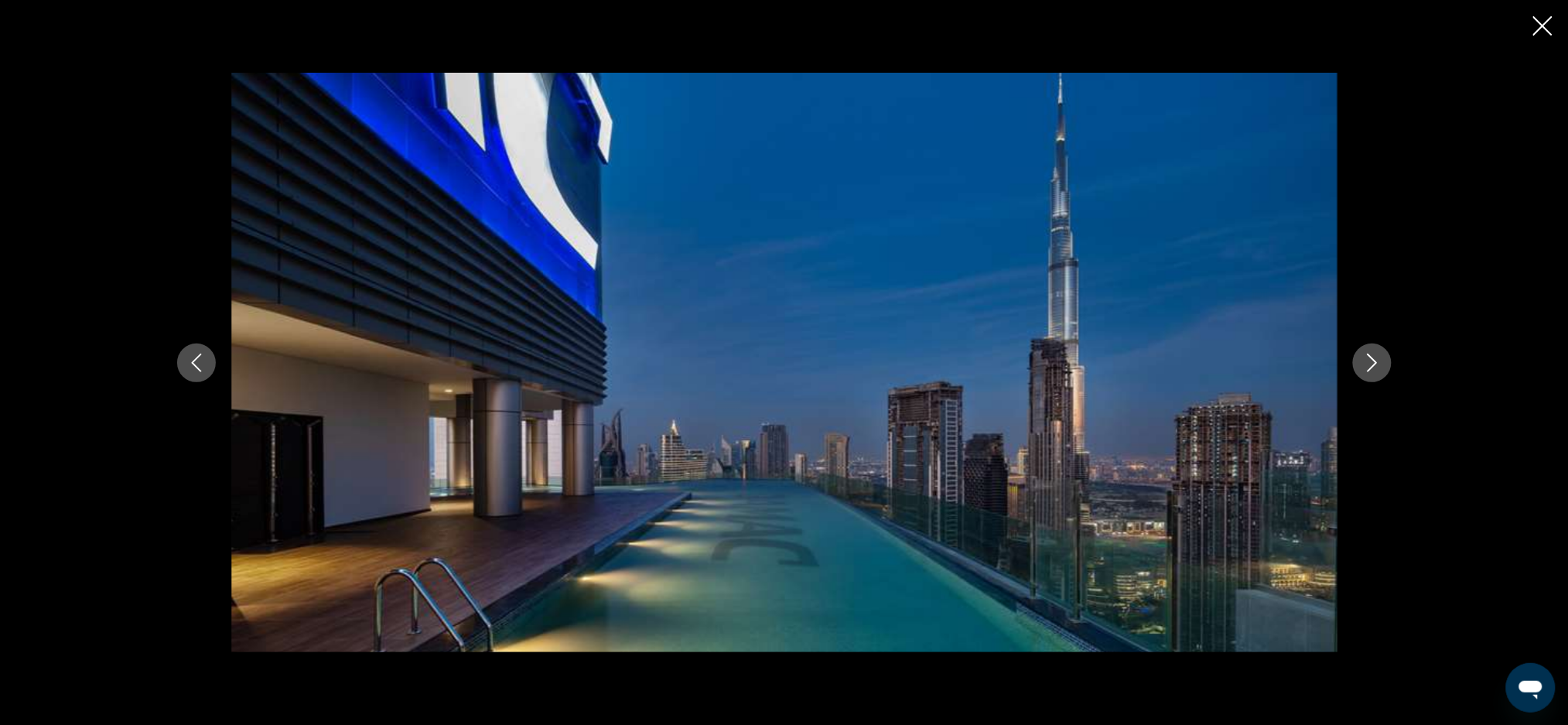
click at [204, 372] on button "Previous image" at bounding box center [196, 362] width 39 height 39
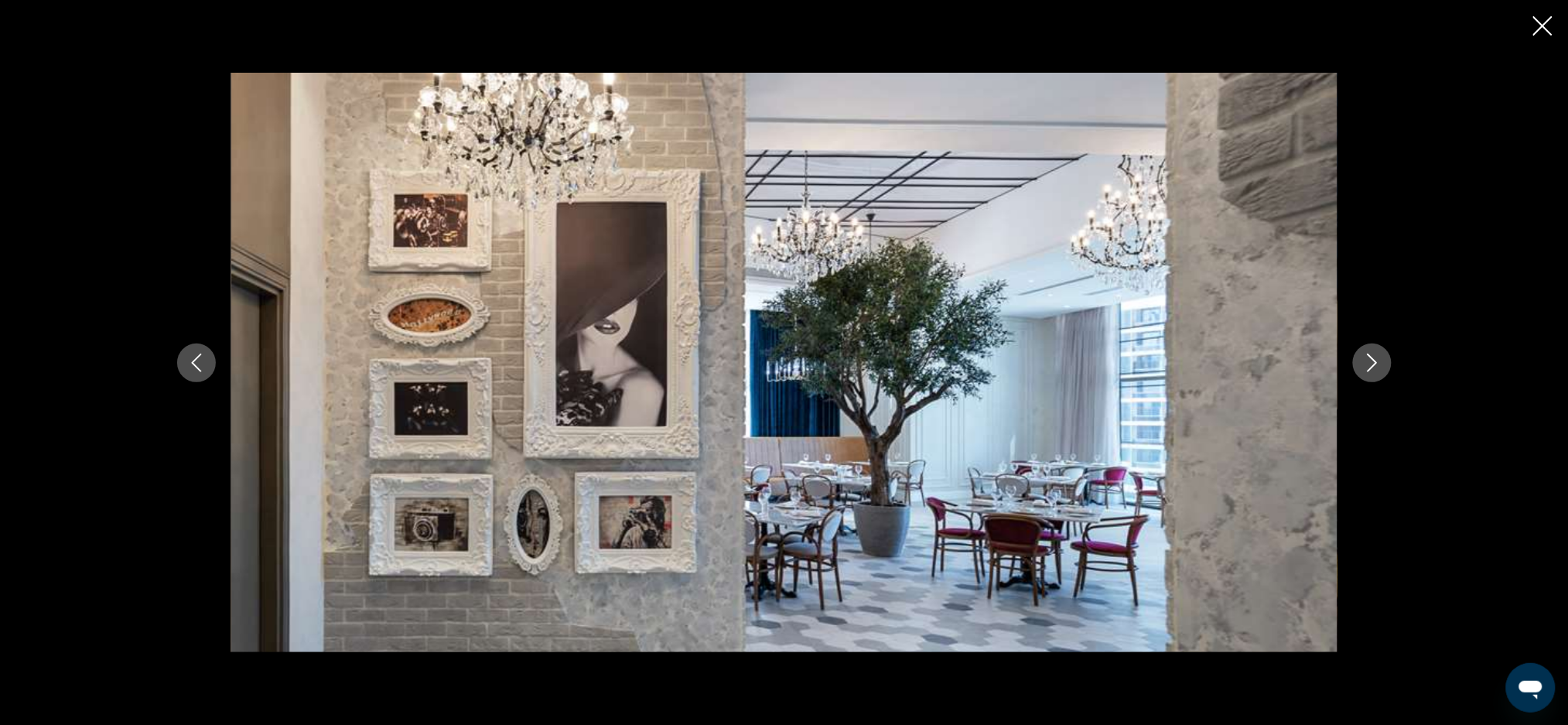
click at [192, 362] on icon "Previous image" at bounding box center [195, 362] width 10 height 18
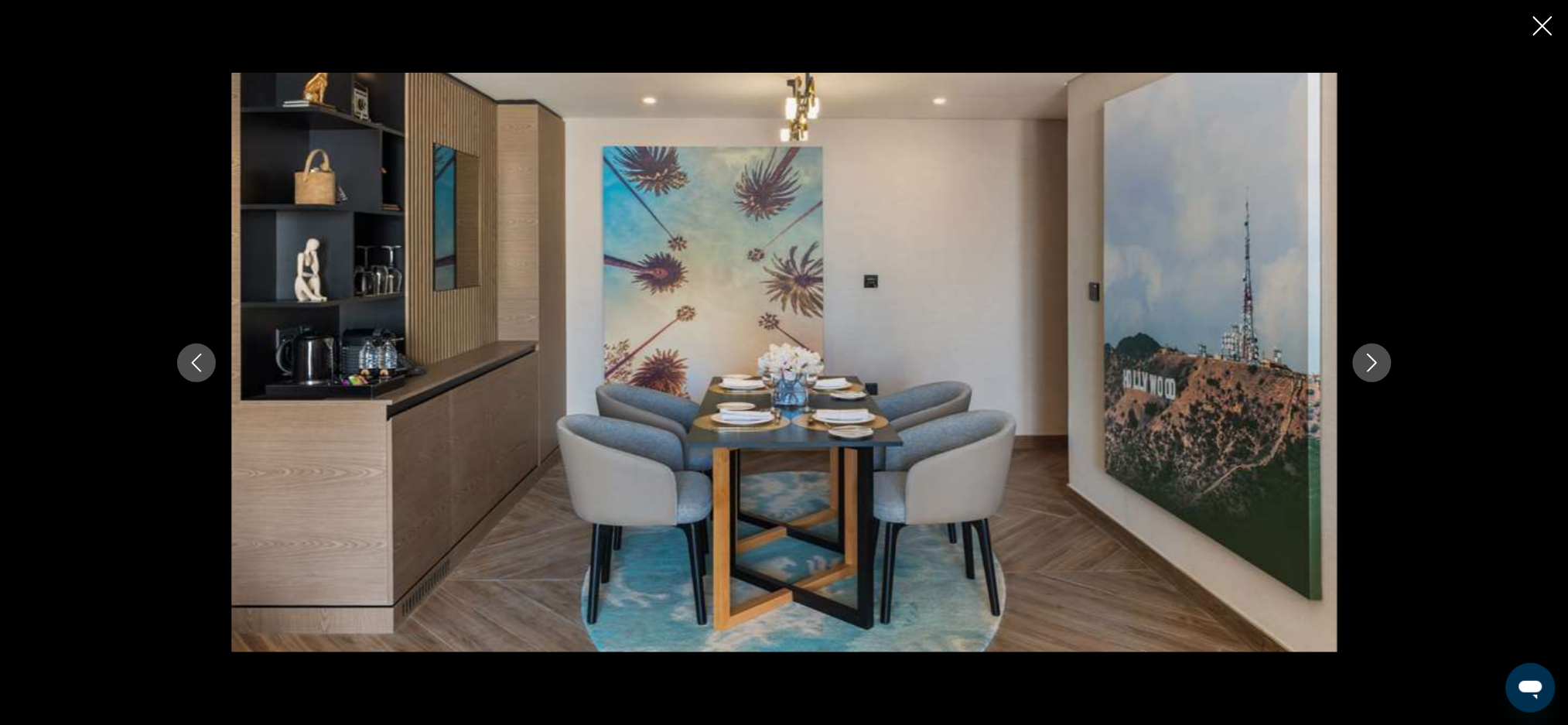
click at [194, 357] on icon "Previous image" at bounding box center [196, 362] width 18 height 18
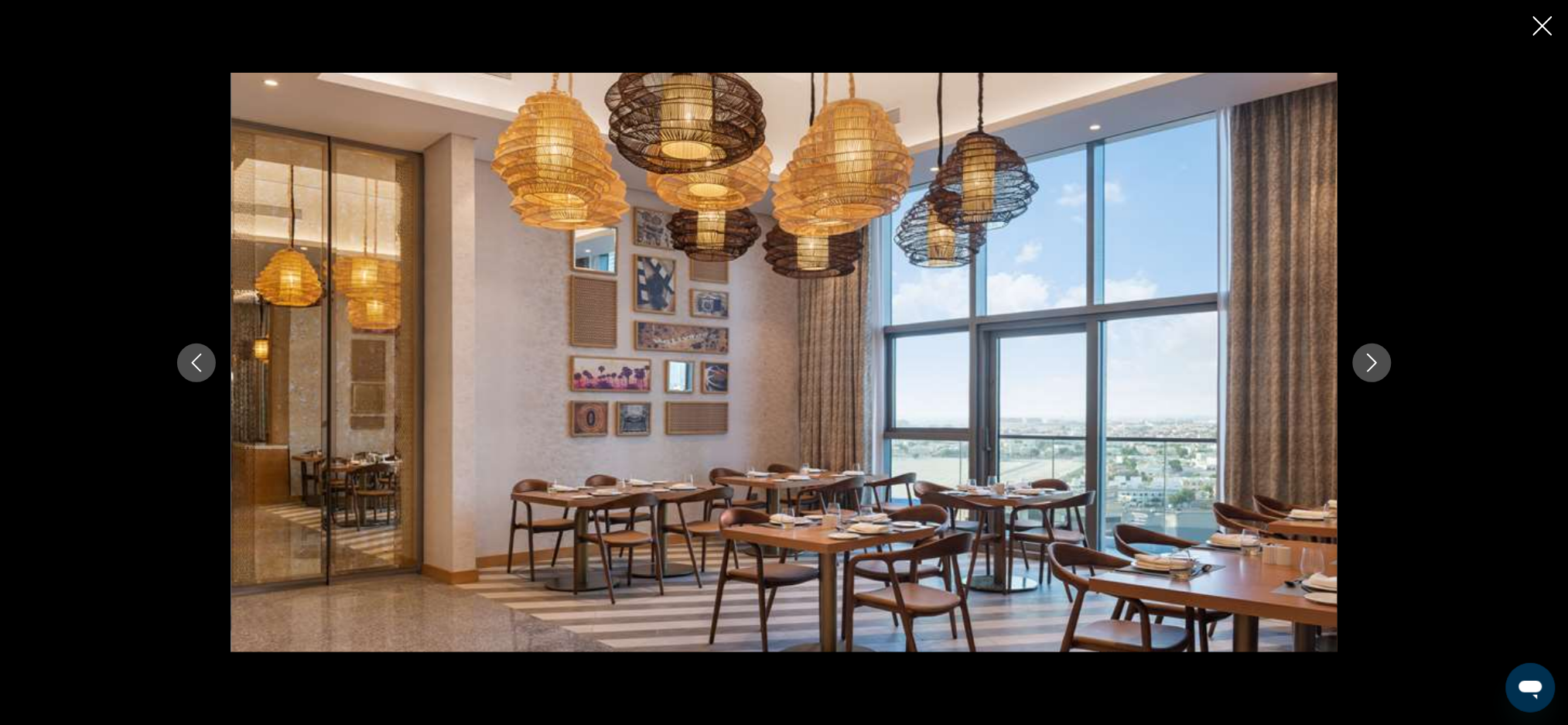
click at [196, 364] on icon "Previous image" at bounding box center [196, 362] width 18 height 18
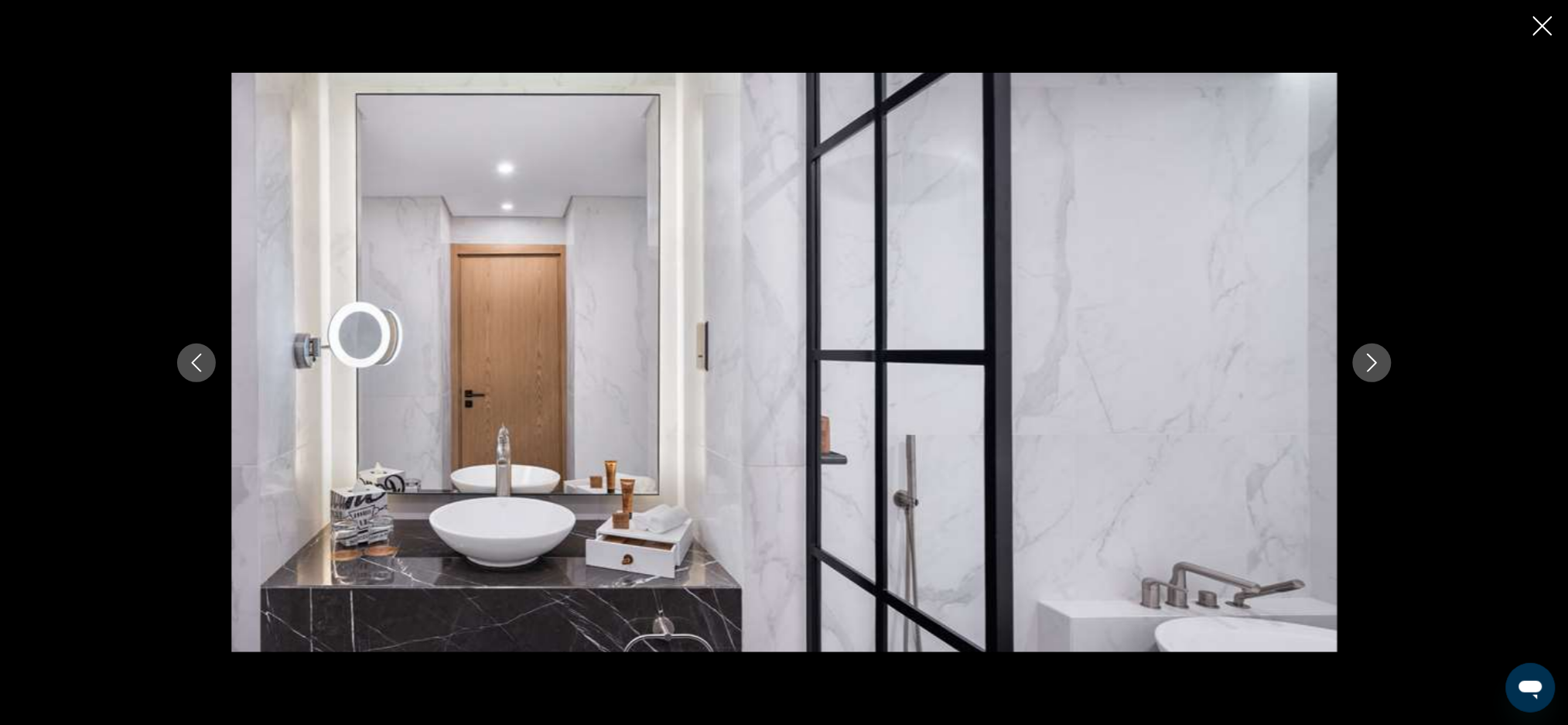
click at [196, 362] on icon "Previous image" at bounding box center [196, 362] width 18 height 18
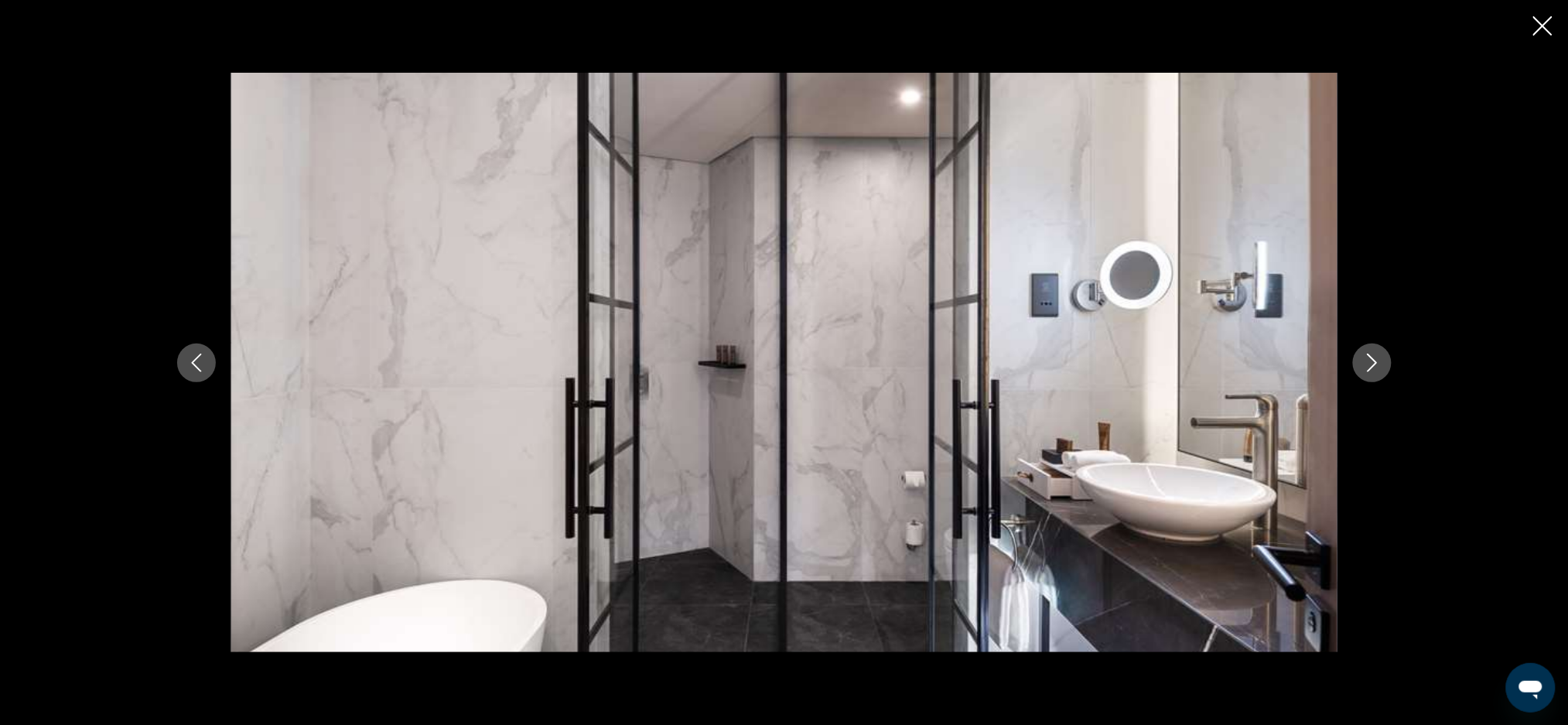
click at [200, 375] on button "Previous image" at bounding box center [196, 362] width 39 height 39
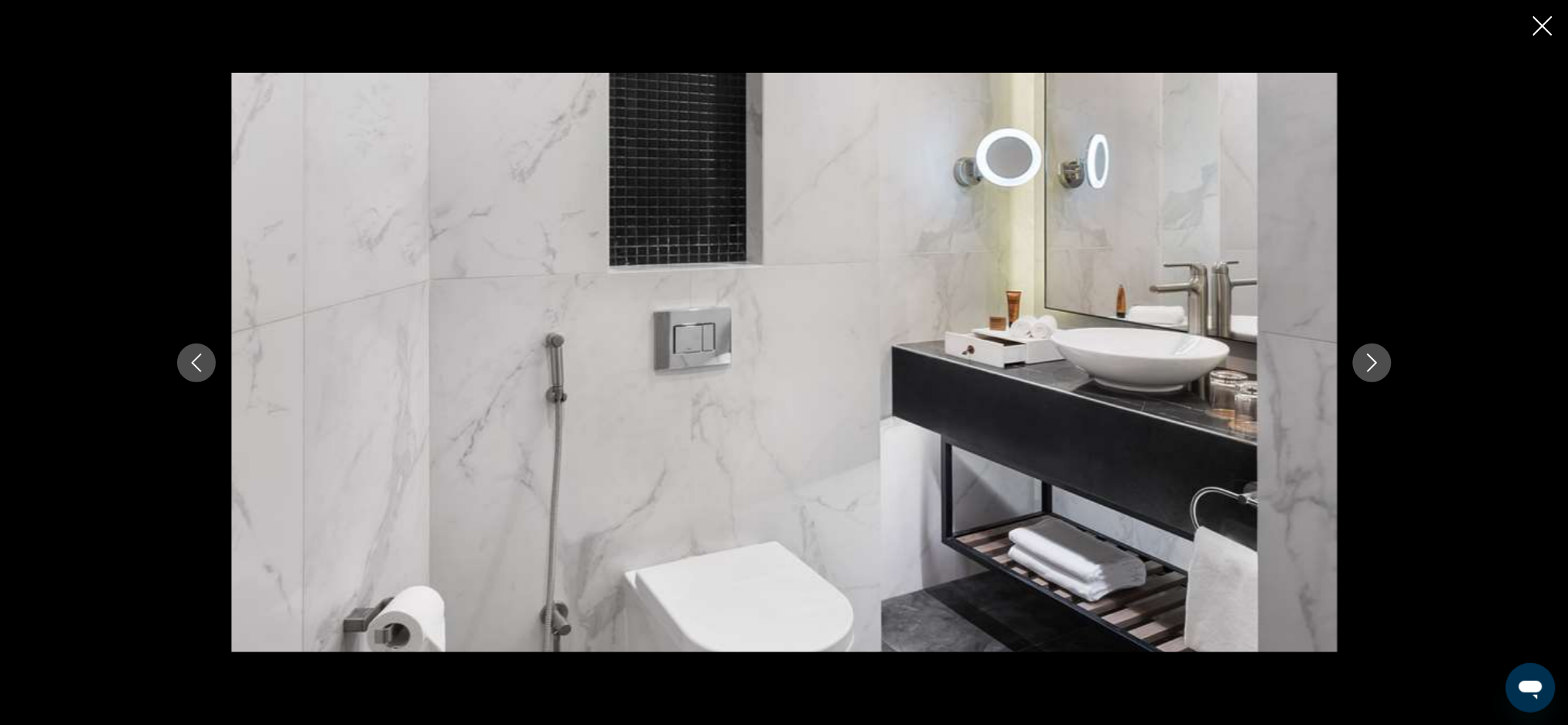
click at [201, 372] on button "Previous image" at bounding box center [196, 362] width 39 height 39
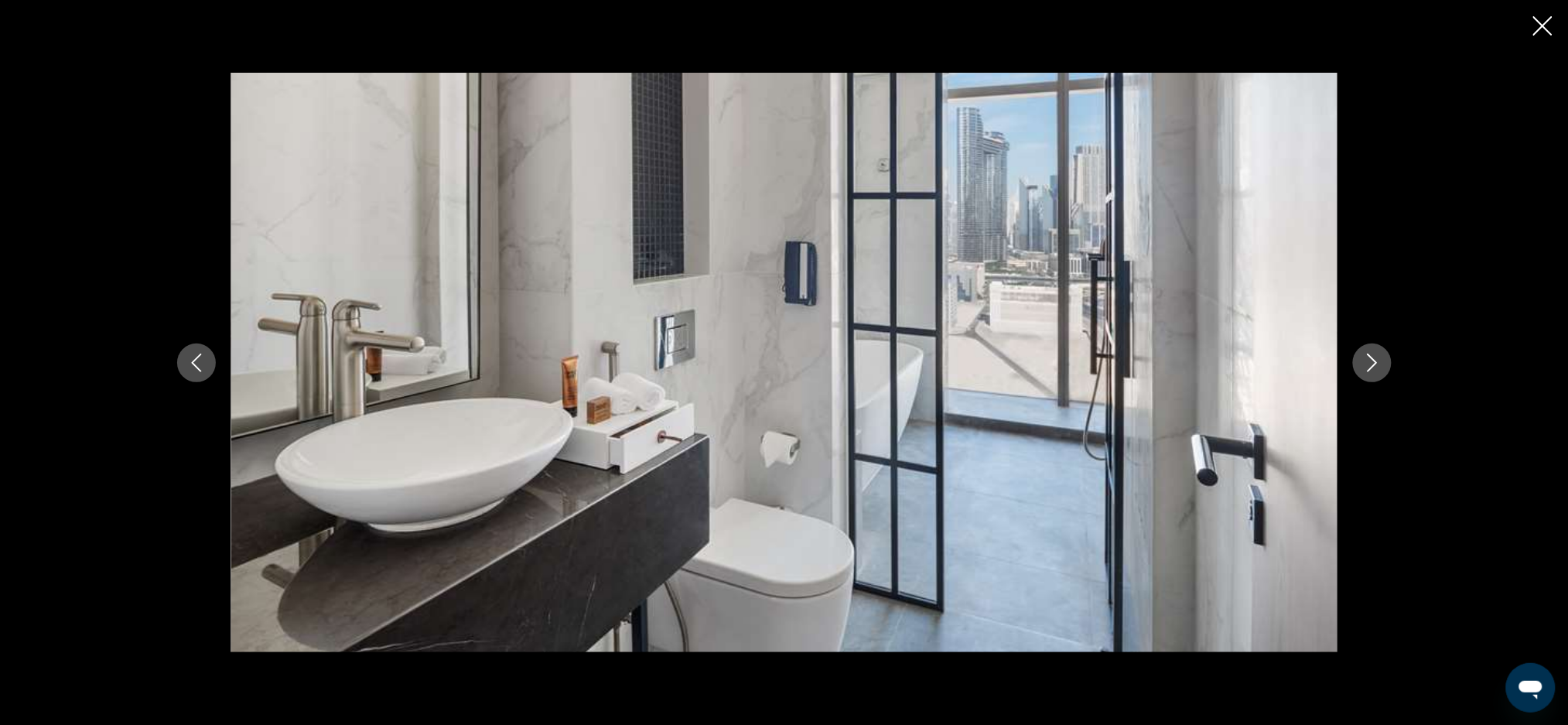
click at [201, 378] on button "Previous image" at bounding box center [196, 362] width 39 height 39
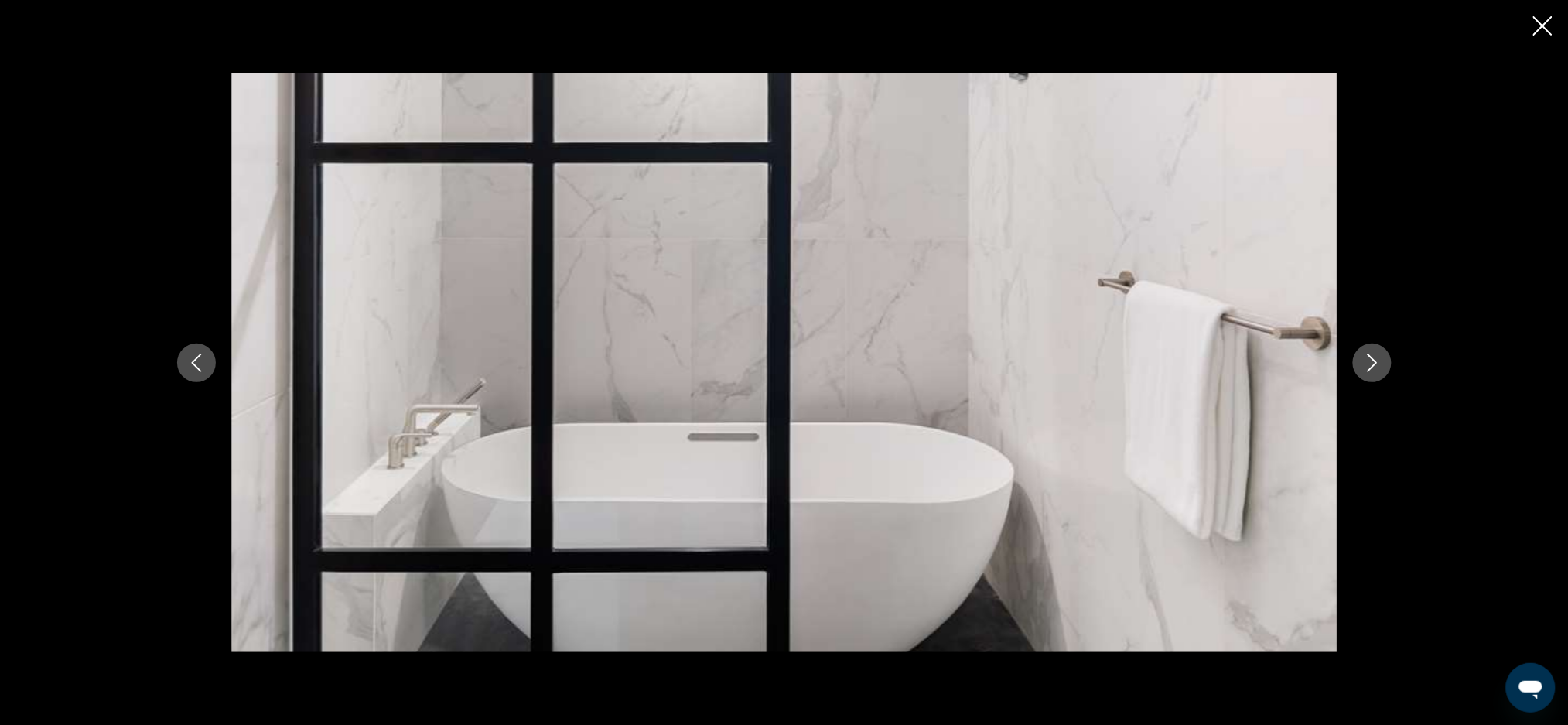
click at [211, 375] on button "Previous image" at bounding box center [196, 362] width 39 height 39
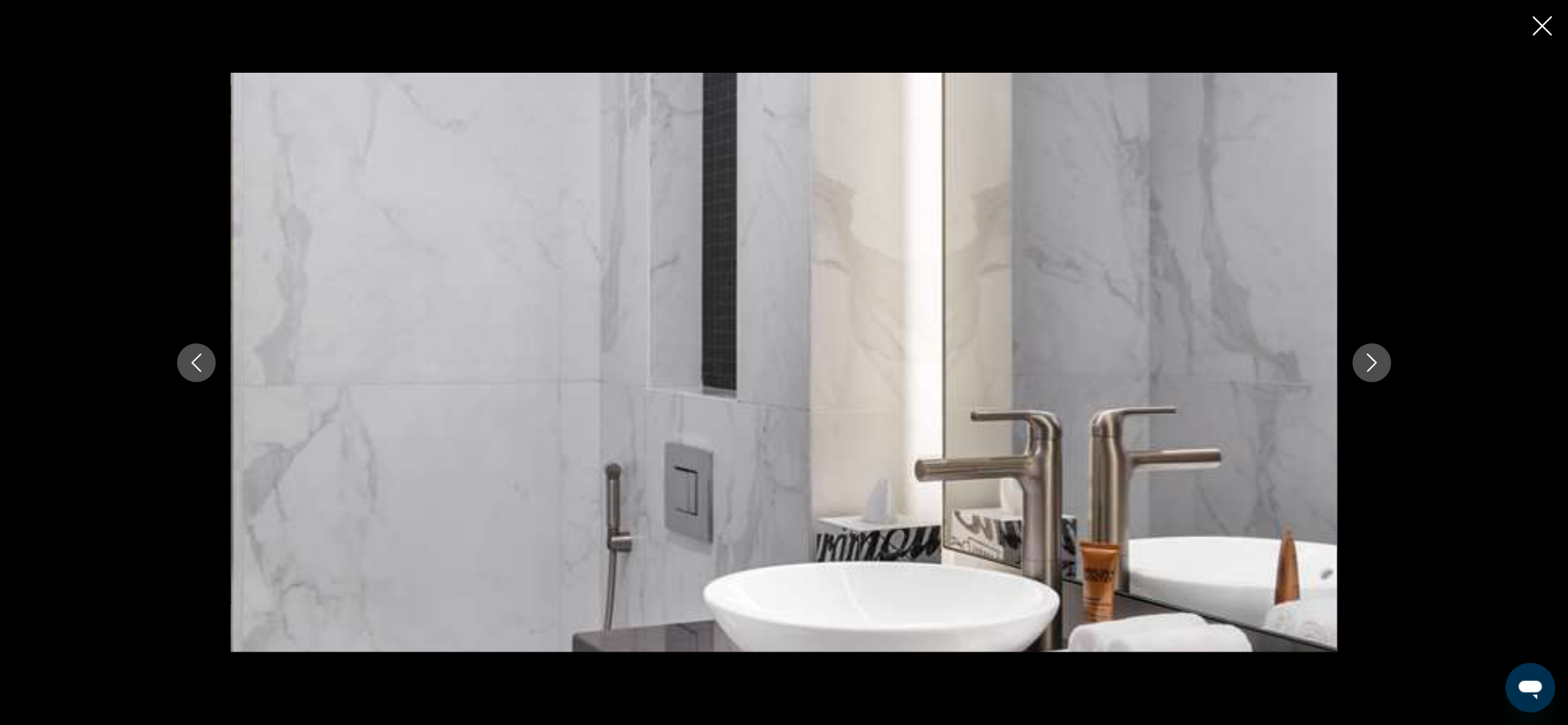
click at [199, 372] on icon "Previous image" at bounding box center [196, 362] width 18 height 18
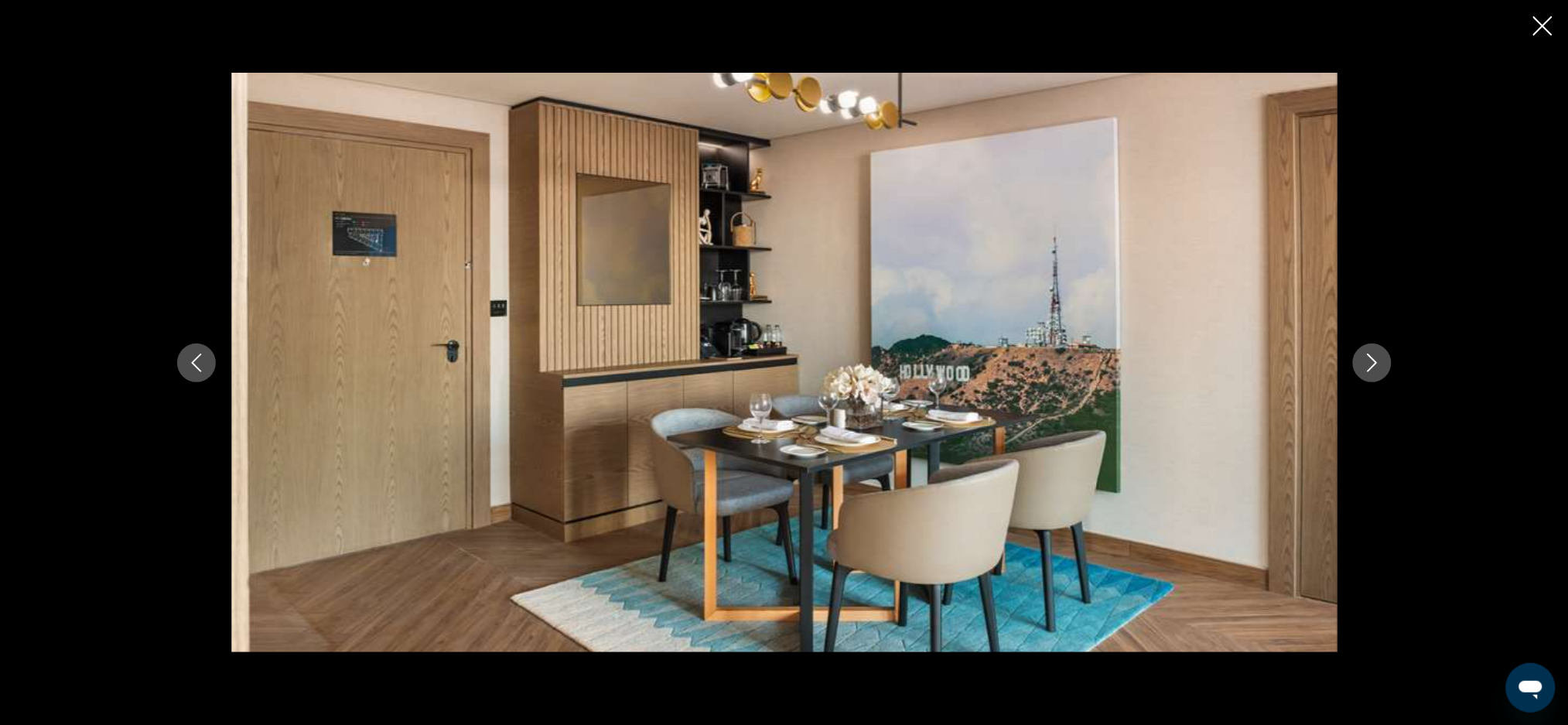
click at [196, 370] on icon "Previous image" at bounding box center [196, 362] width 18 height 18
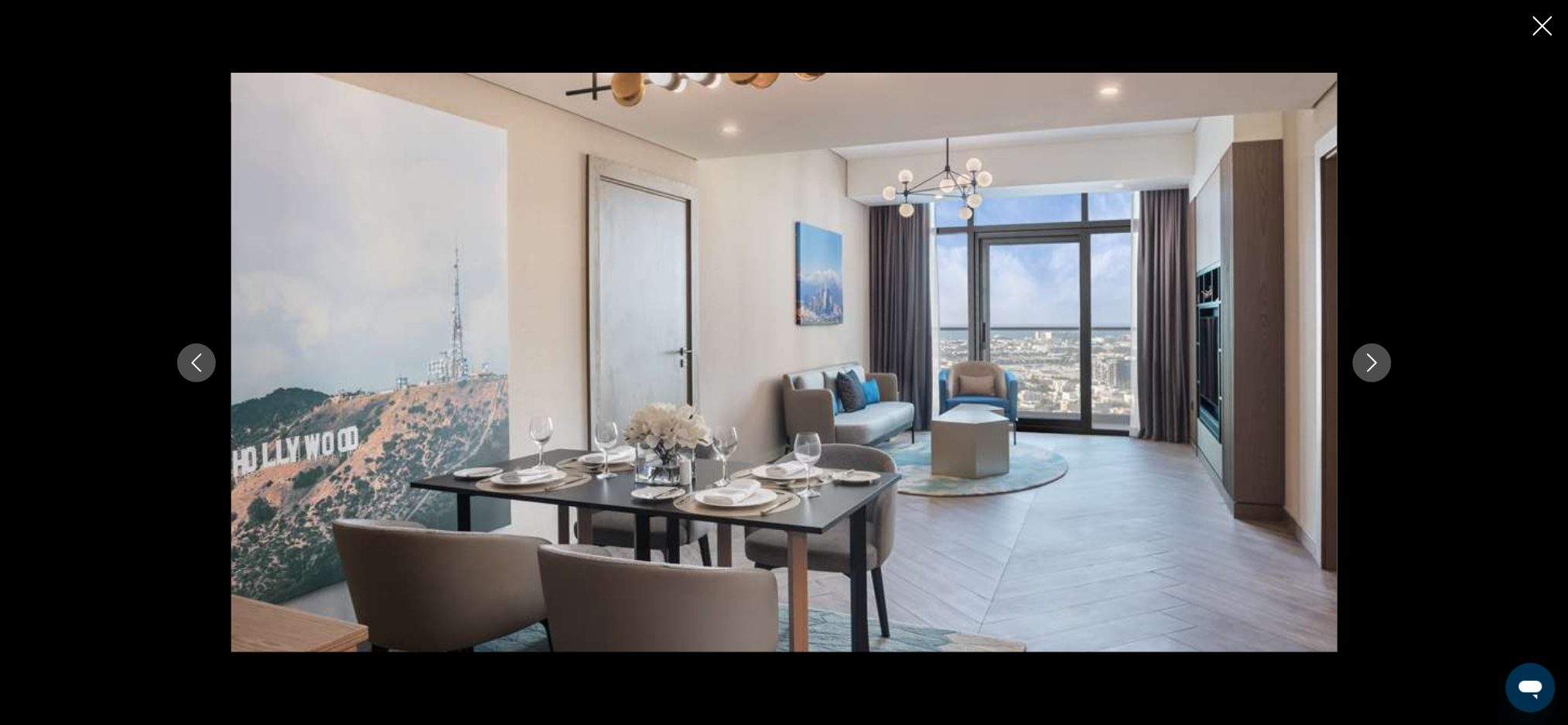
click at [213, 362] on button "Previous image" at bounding box center [196, 362] width 39 height 39
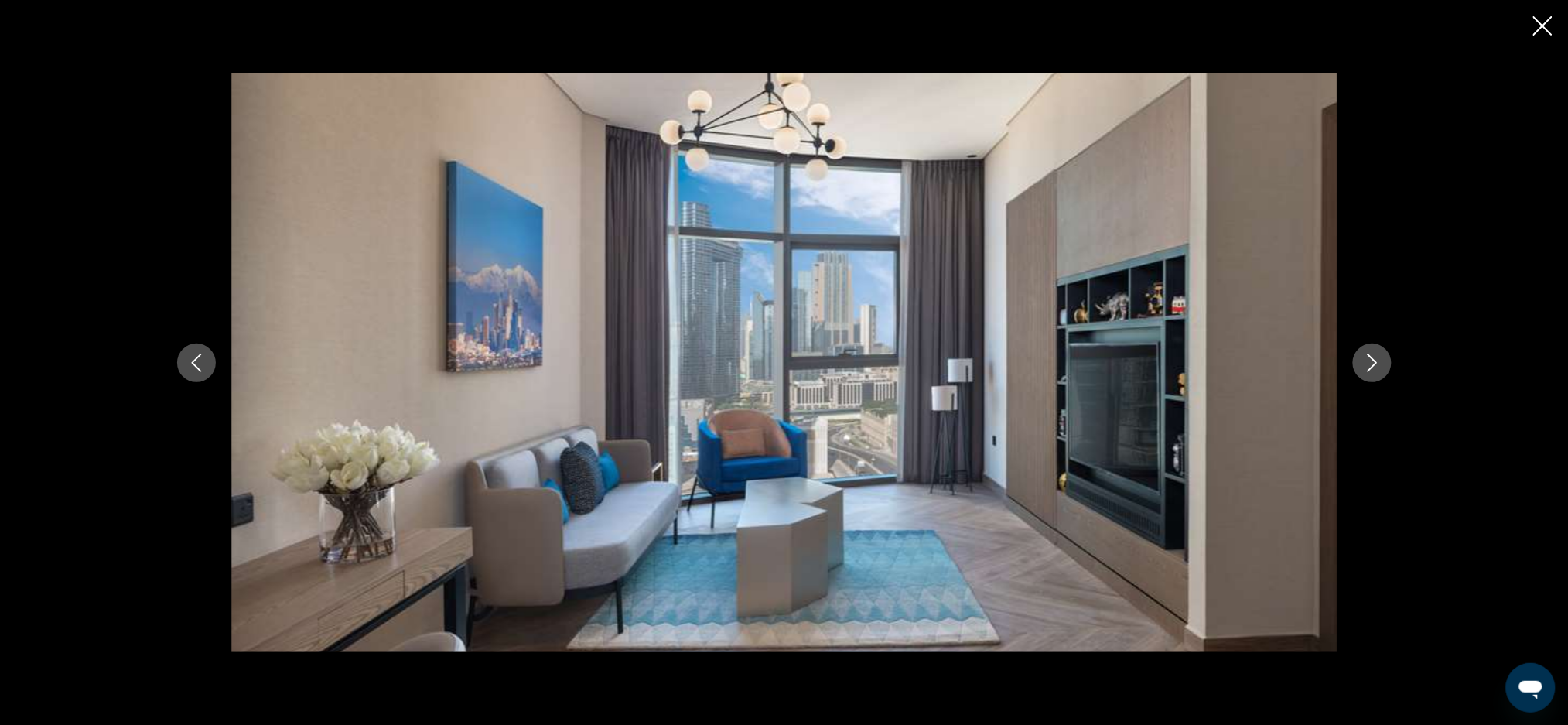
click at [199, 366] on icon "Previous image" at bounding box center [196, 362] width 18 height 18
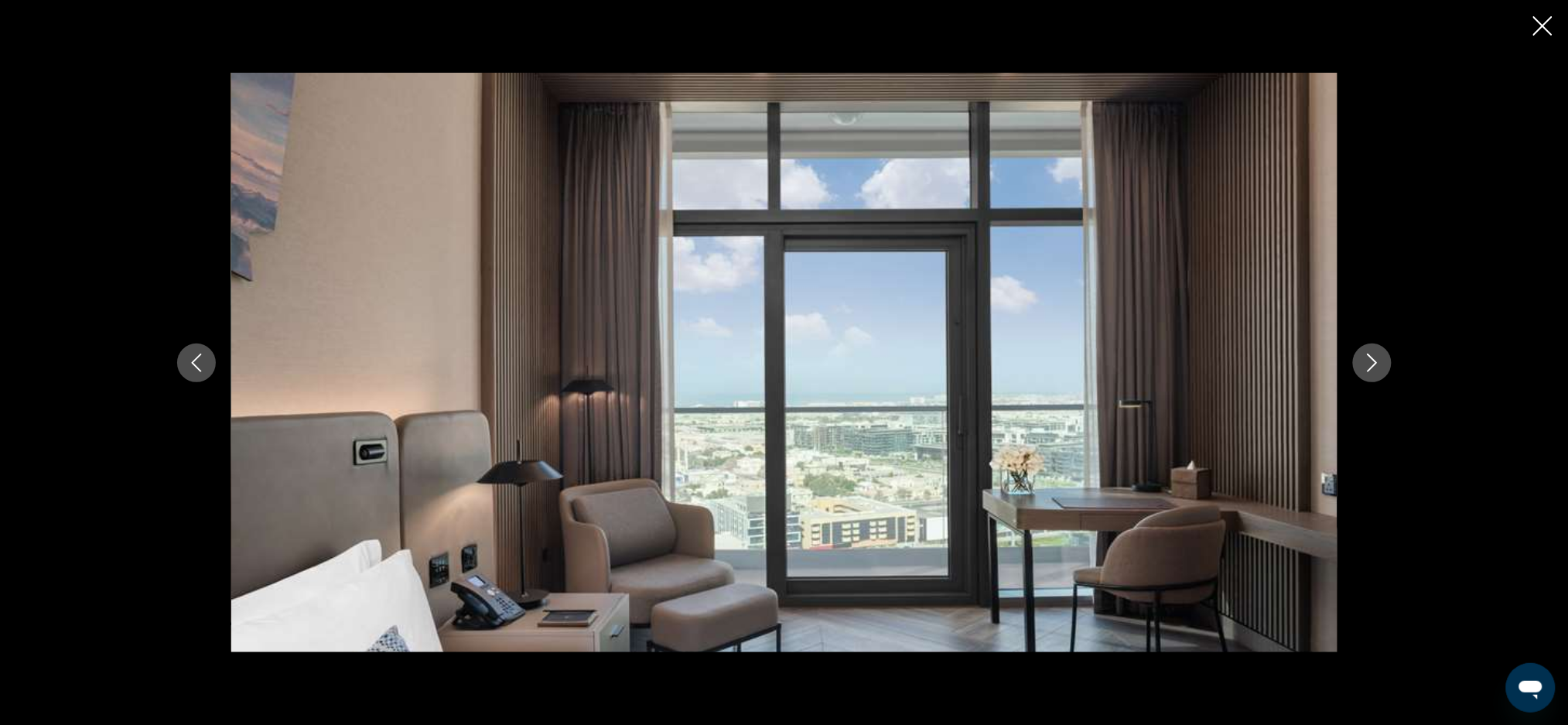
click at [199, 375] on button "Previous image" at bounding box center [196, 362] width 39 height 39
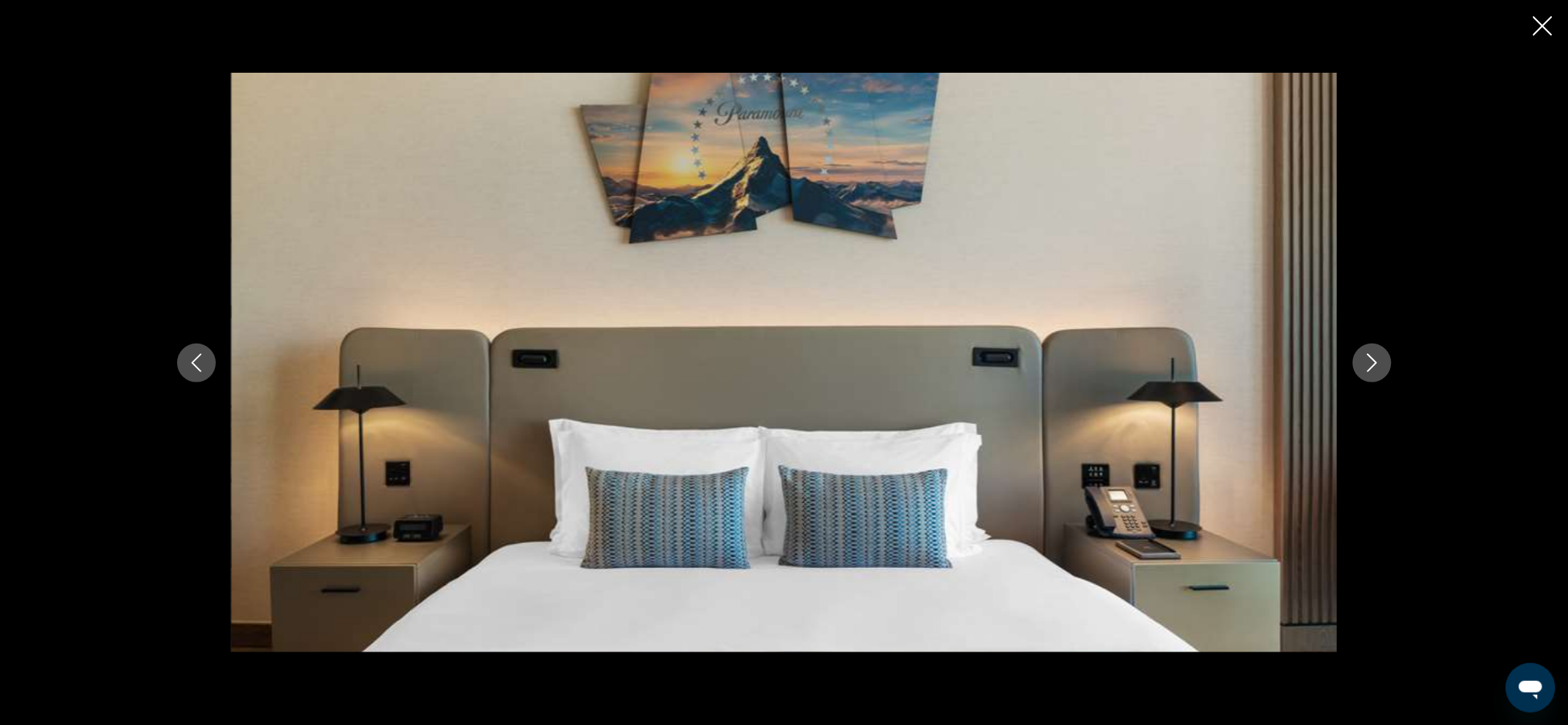
click at [202, 354] on icon "Previous image" at bounding box center [196, 362] width 18 height 18
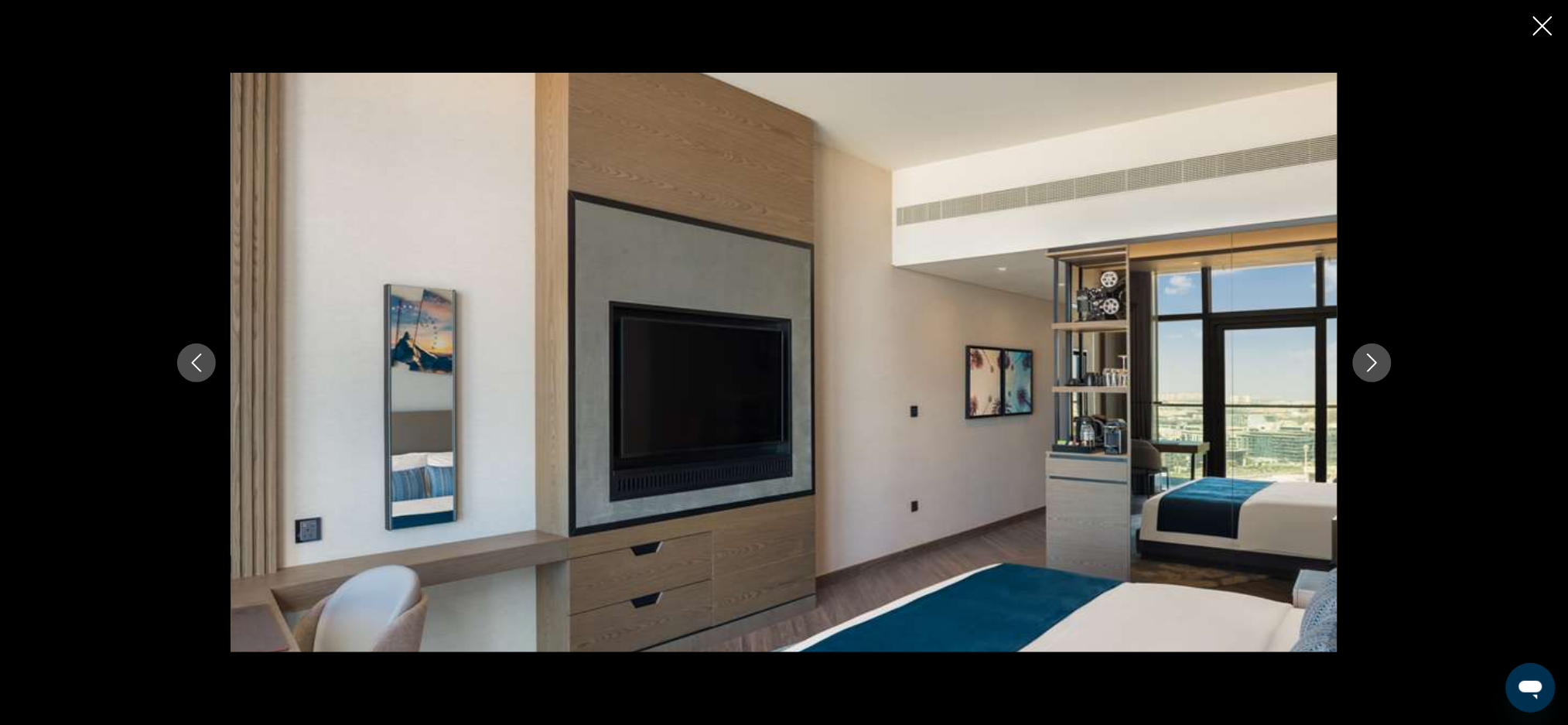
click at [195, 368] on icon "Previous image" at bounding box center [196, 362] width 18 height 18
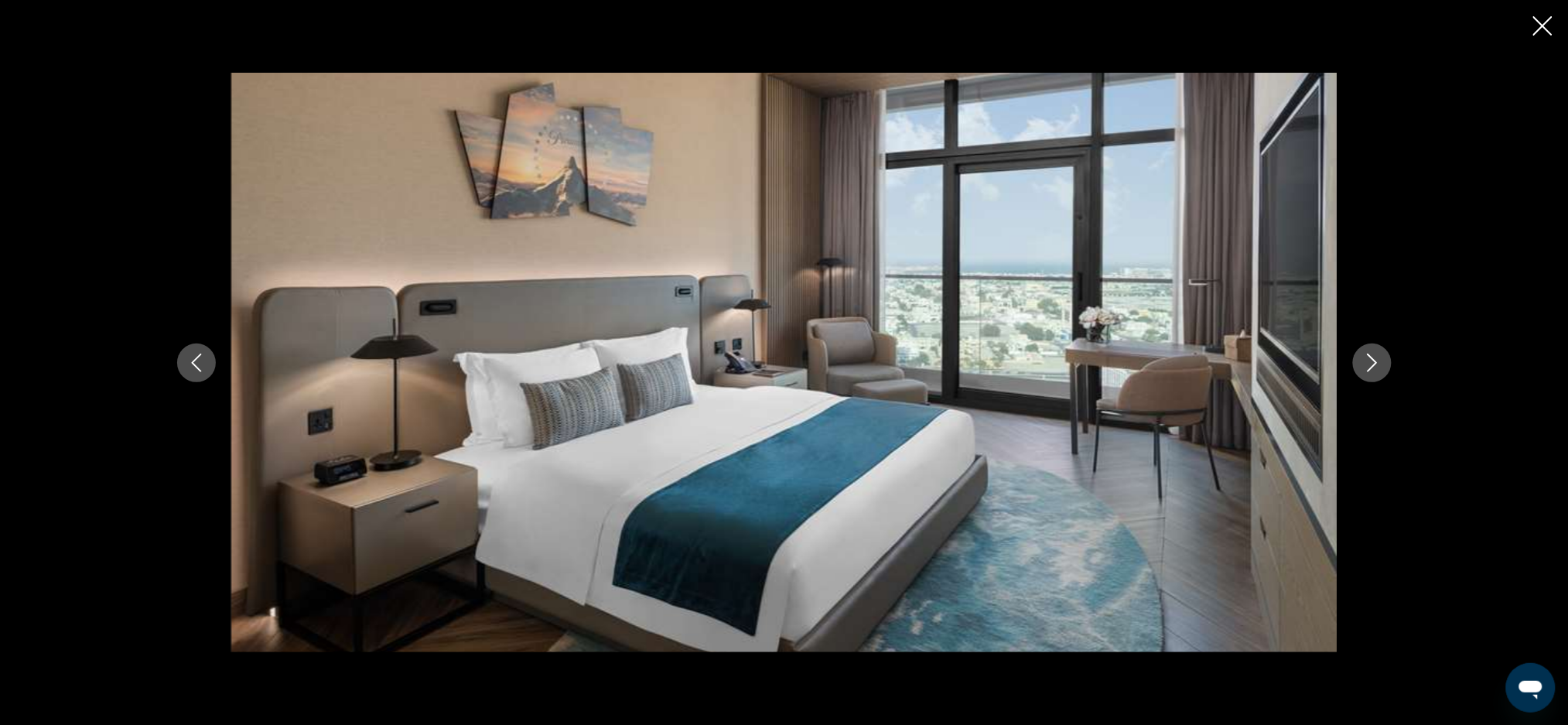
click at [206, 372] on button "Previous image" at bounding box center [196, 362] width 39 height 39
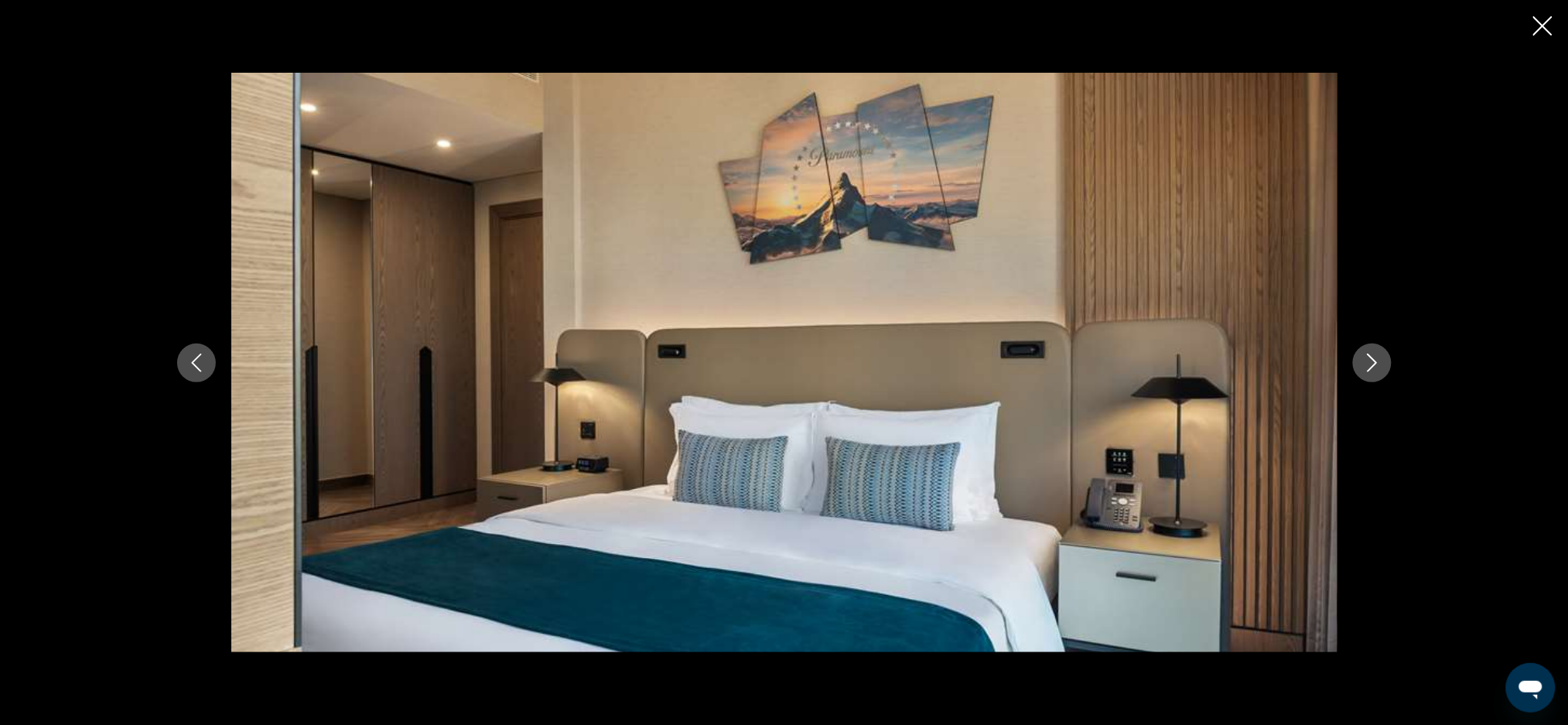
click at [203, 375] on button "Previous image" at bounding box center [196, 362] width 39 height 39
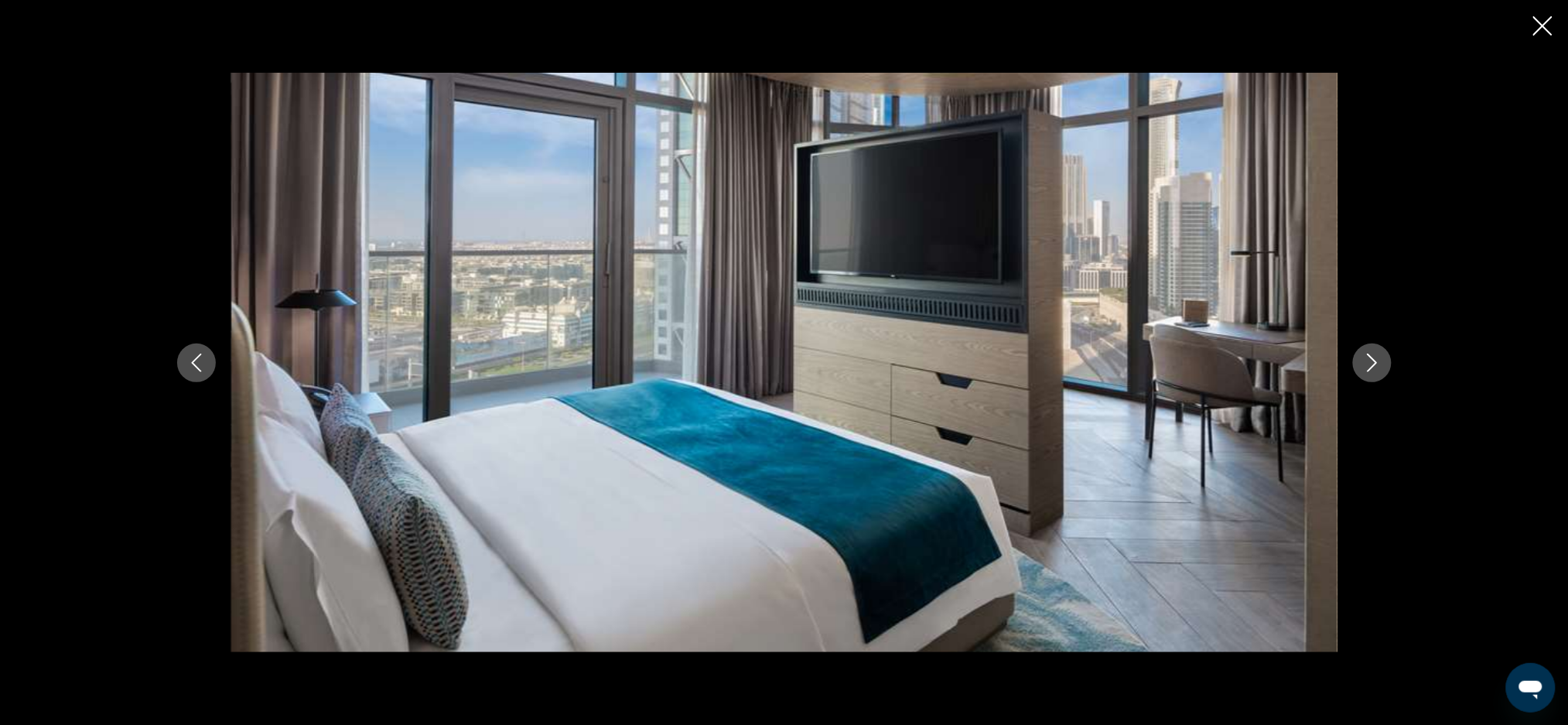
click at [201, 367] on icon "Previous image" at bounding box center [196, 362] width 18 height 18
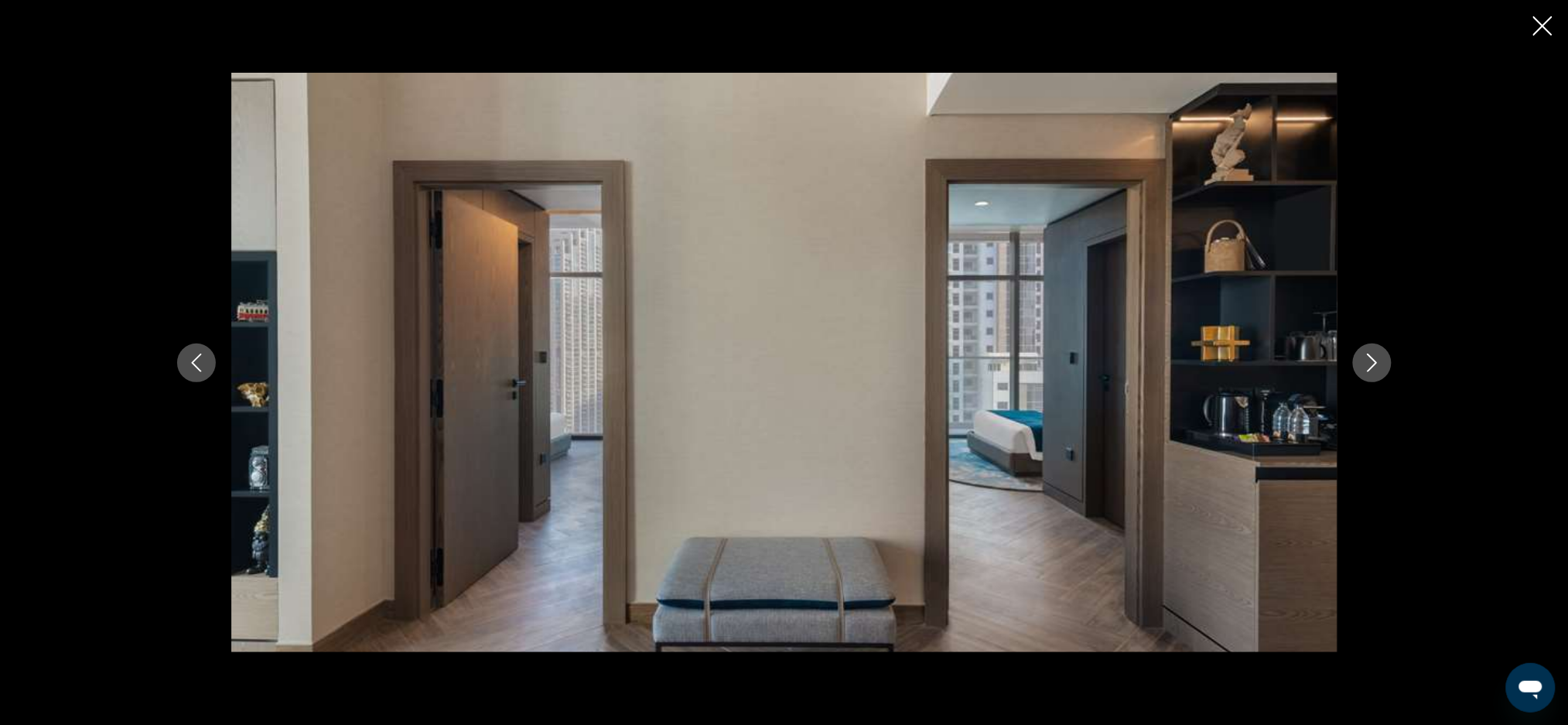
click at [196, 362] on icon "Previous image" at bounding box center [196, 362] width 18 height 18
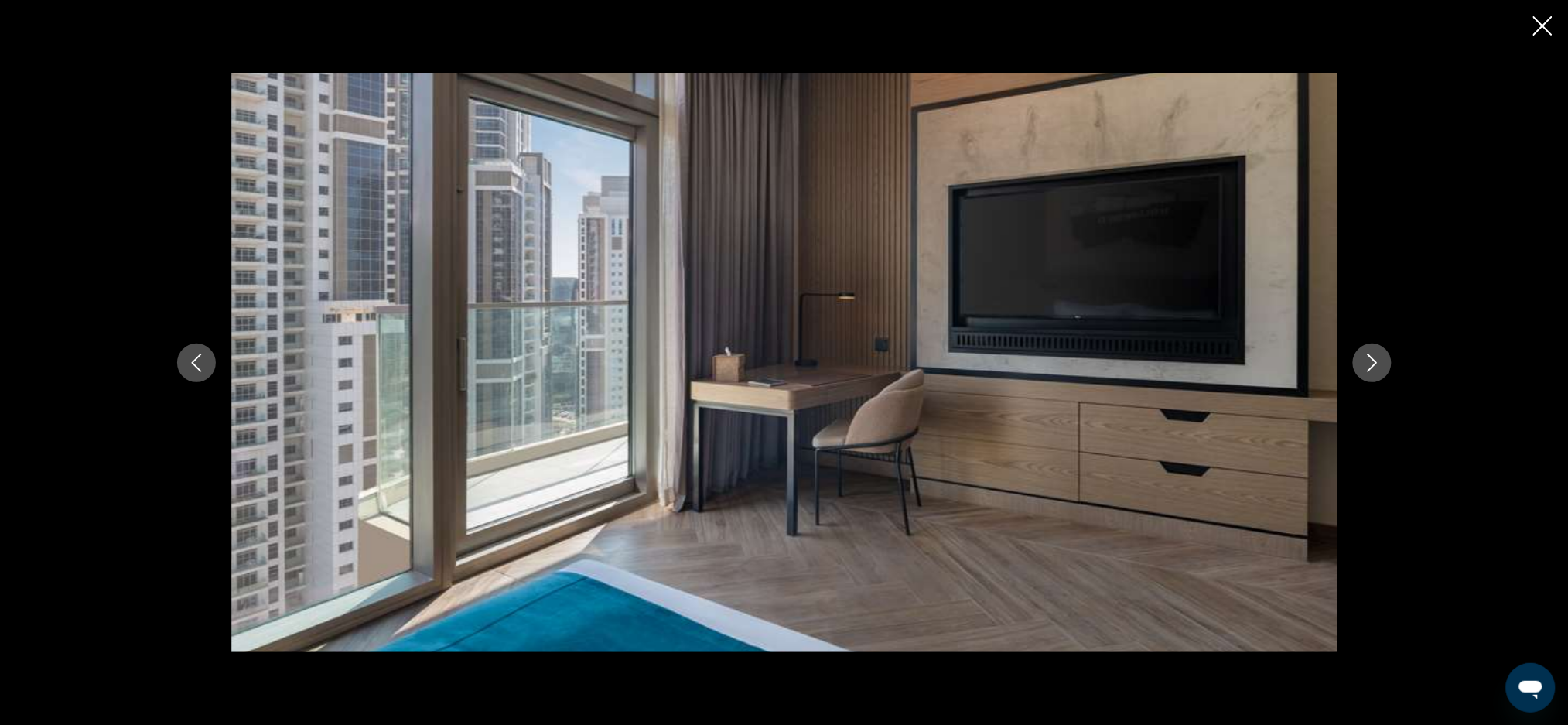
click at [207, 355] on button "Previous image" at bounding box center [196, 362] width 39 height 39
